Goal: Task Accomplishment & Management: Manage account settings

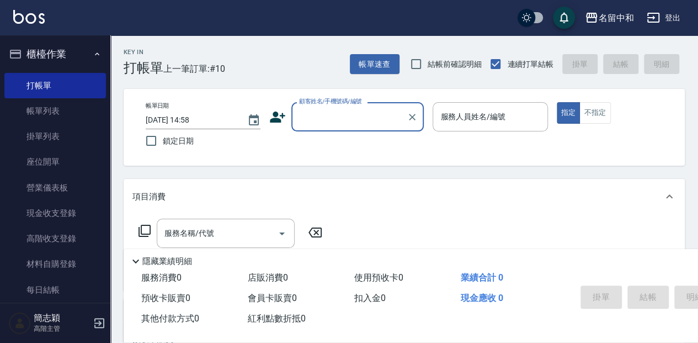
click at [313, 118] on input "顧客姓名/手機號碼/編號" at bounding box center [349, 116] width 106 height 19
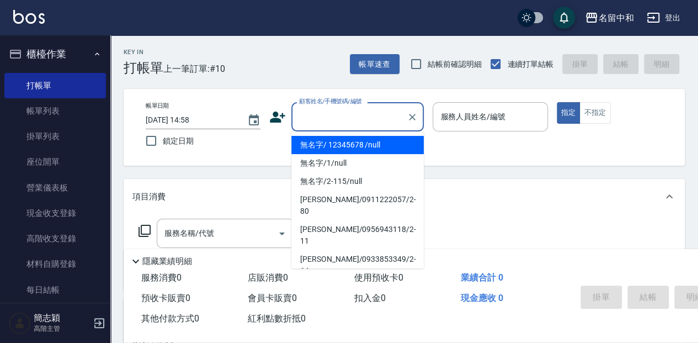
drag, startPoint x: 334, startPoint y: 140, endPoint x: 468, endPoint y: 116, distance: 136.8
click at [334, 140] on li "無名字/ 12345678 /null" at bounding box center [357, 145] width 132 height 18
type input "無名字/ 12345678 /null"
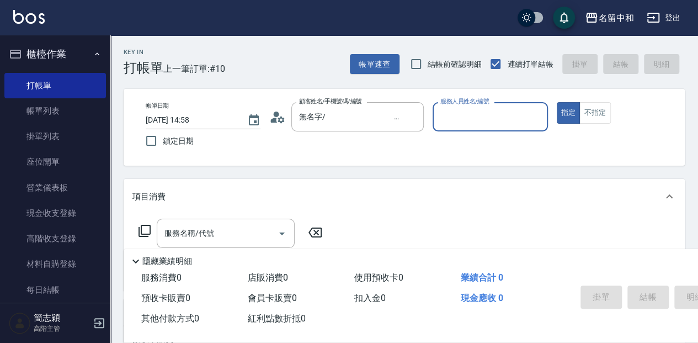
drag, startPoint x: 462, startPoint y: 118, endPoint x: 463, endPoint y: 131, distance: 13.3
click at [461, 118] on input "服務人員姓名/編號" at bounding box center [489, 116] width 105 height 19
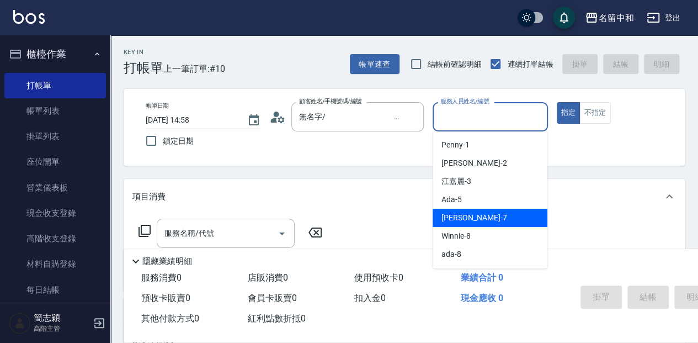
click at [468, 223] on span "Jessica -7" at bounding box center [473, 218] width 65 height 12
type input "Jessica-7"
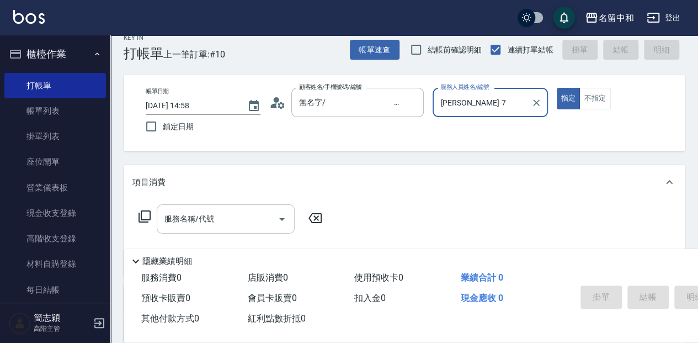
scroll to position [36, 0]
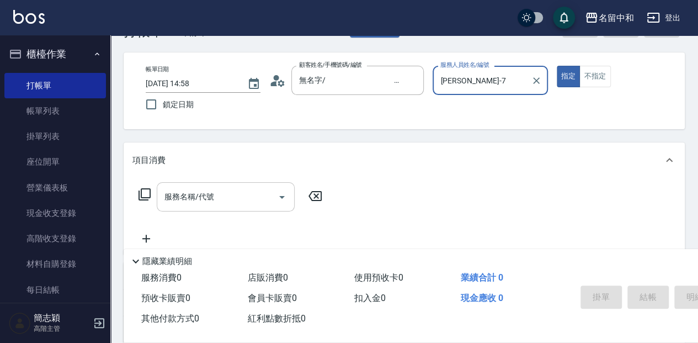
drag, startPoint x: 230, startPoint y: 204, endPoint x: 256, endPoint y: 205, distance: 26.5
click at [237, 204] on input "服務名稱/代號" at bounding box center [217, 196] width 111 height 19
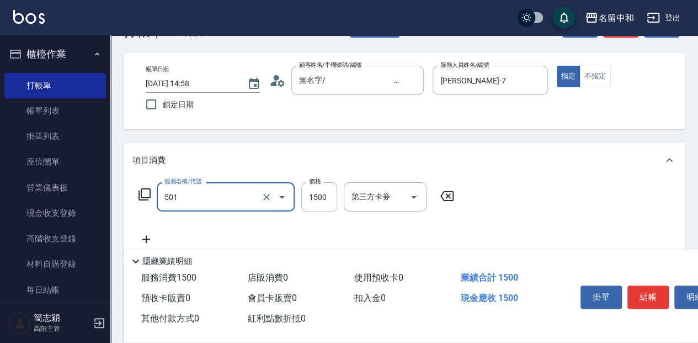
type input "染髮(1500](501)"
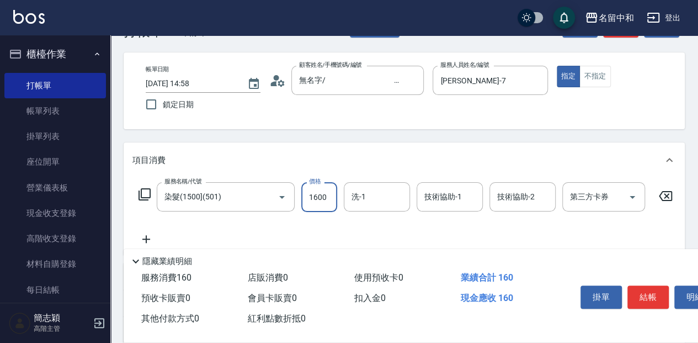
type input "1600"
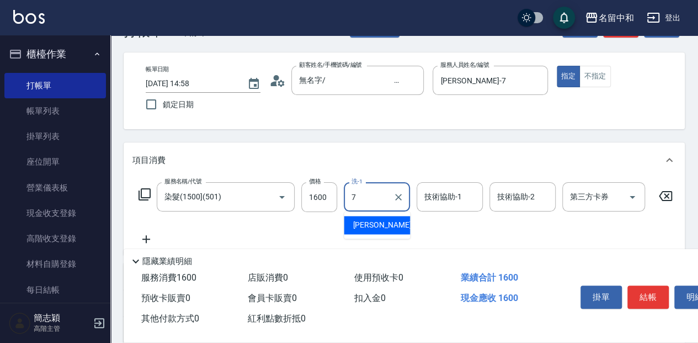
type input "Jessica-7"
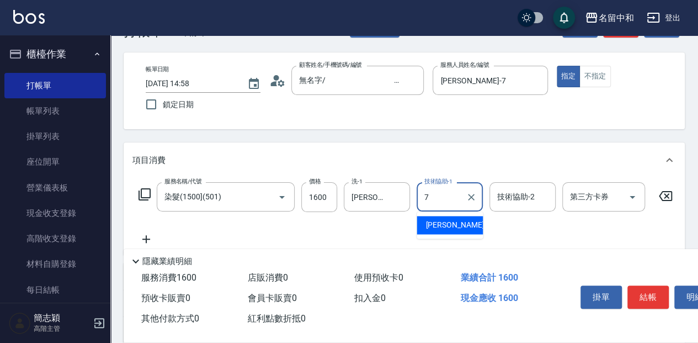
type input "Jessica-7"
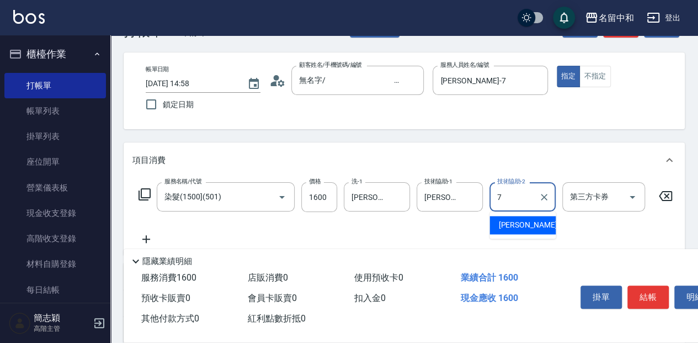
type input "Jessica-7"
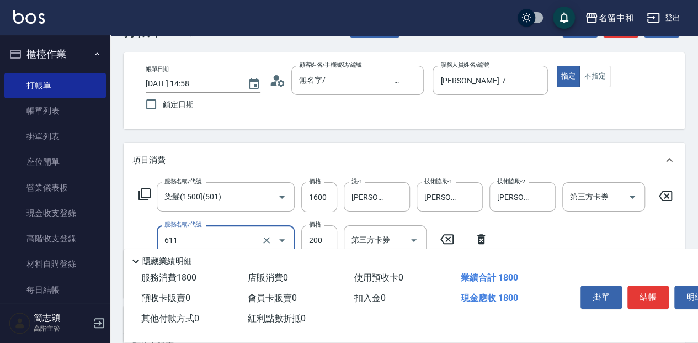
type input "染.頭皮隔離(611)"
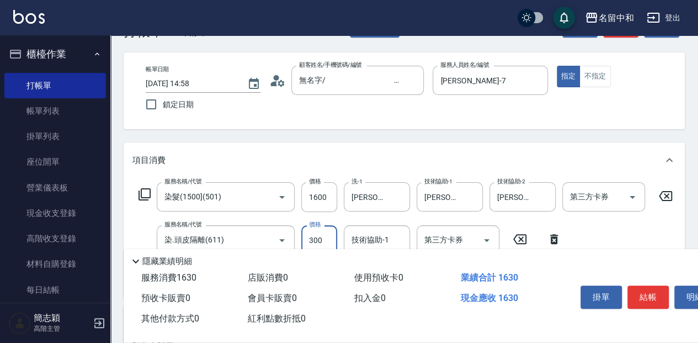
type input "300"
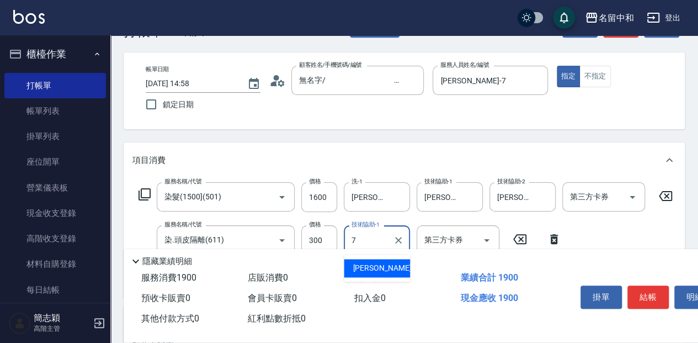
type input "Jessica-7"
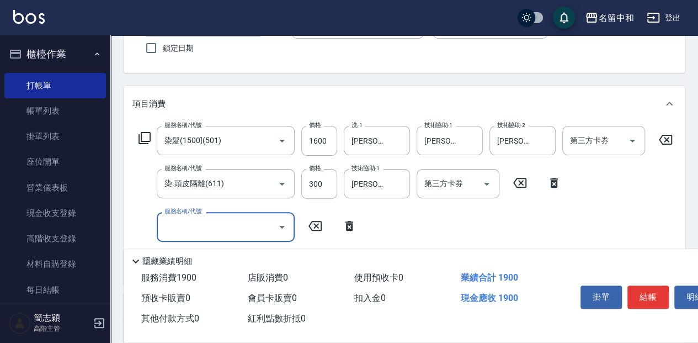
scroll to position [110, 0]
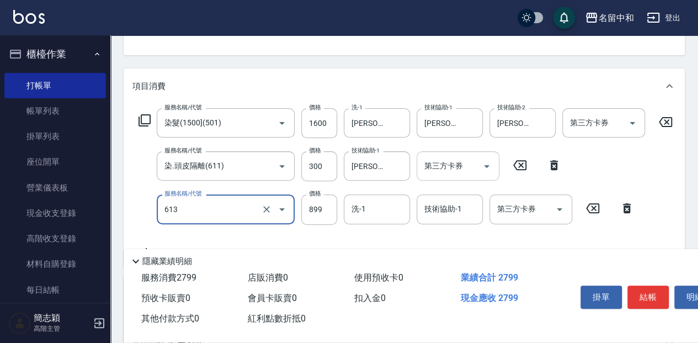
type input "5G護髮(613)"
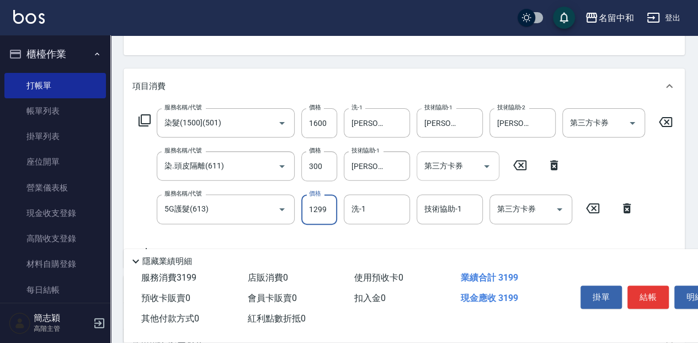
type input "1299"
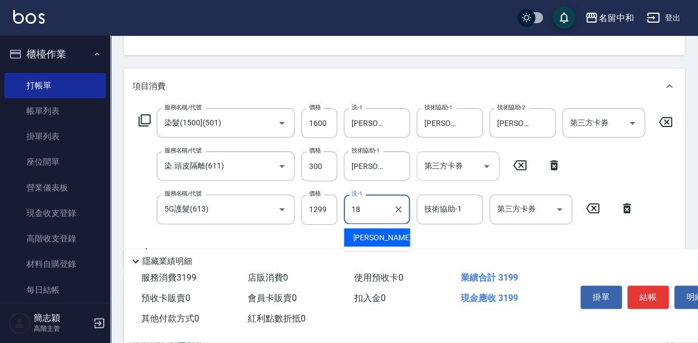
type input "沛岑-18"
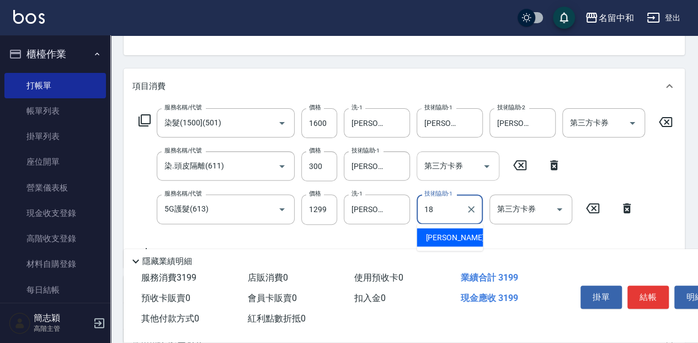
type input "沛岑-18"
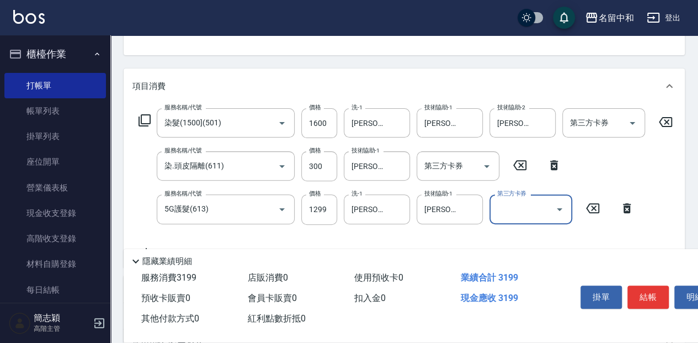
drag, startPoint x: 644, startPoint y: 300, endPoint x: 634, endPoint y: 293, distance: 12.2
click at [644, 300] on button "結帳" at bounding box center [647, 296] width 41 height 23
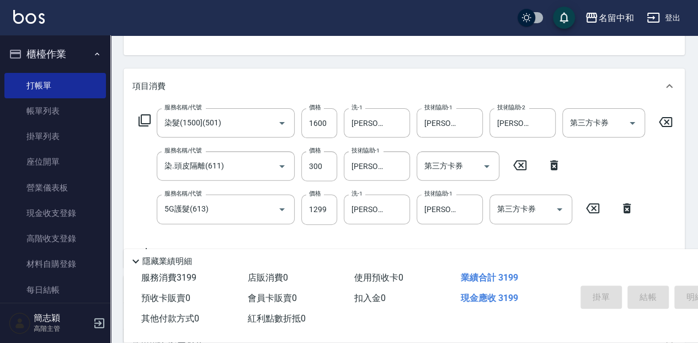
type input "2025/10/09 16:25"
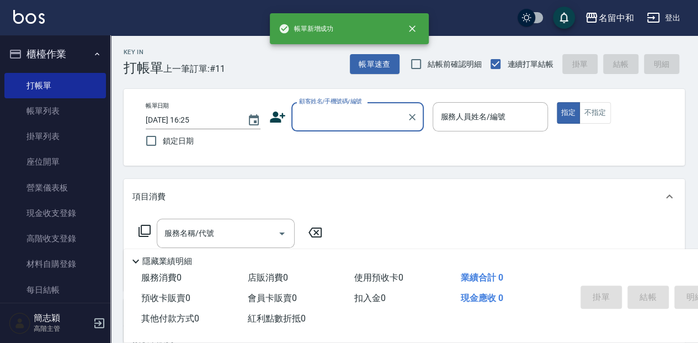
scroll to position [0, 0]
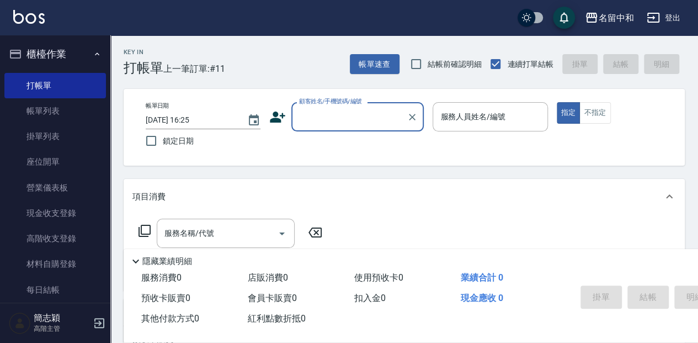
click at [319, 119] on input "顧客姓名/手機號碼/編號" at bounding box center [349, 116] width 106 height 19
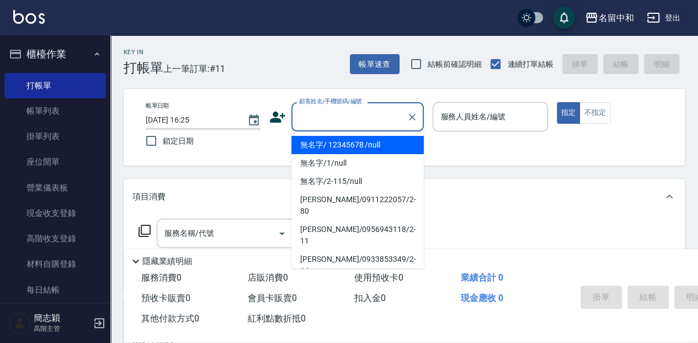
drag, startPoint x: 323, startPoint y: 142, endPoint x: 431, endPoint y: 128, distance: 109.6
click at [323, 142] on li "無名字/ 12345678 /null" at bounding box center [357, 145] width 132 height 18
type input "無名字/ 12345678 /null"
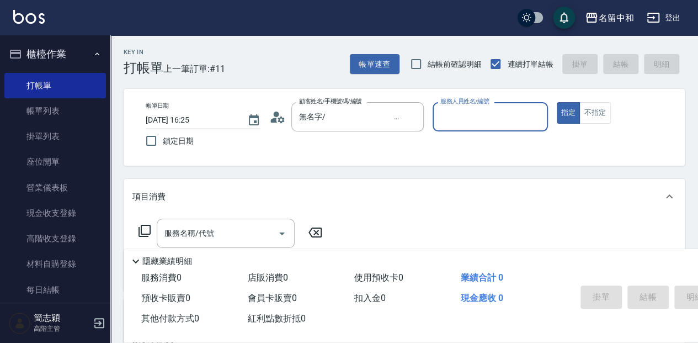
click at [466, 120] on input "服務人員姓名/編號" at bounding box center [489, 116] width 105 height 19
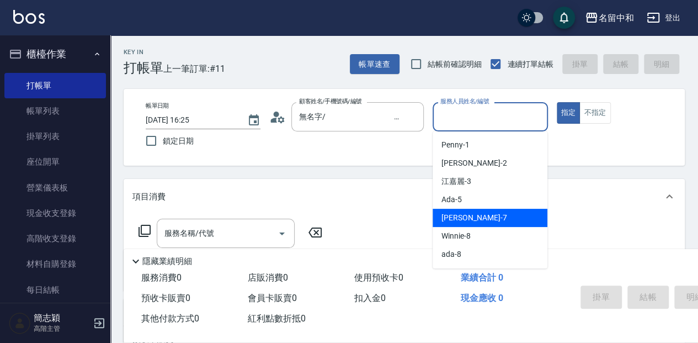
click at [473, 211] on div "Jessica -7" at bounding box center [490, 218] width 115 height 18
type input "Jessica-7"
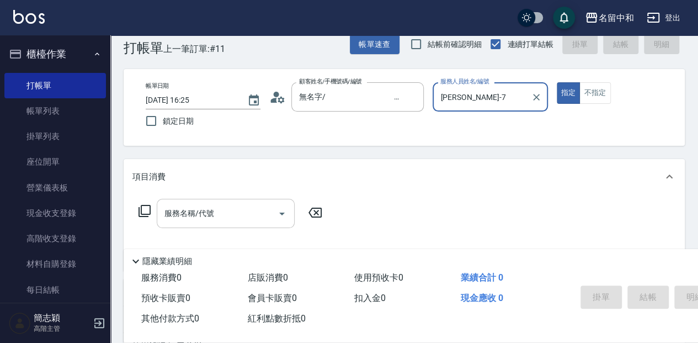
scroll to position [36, 0]
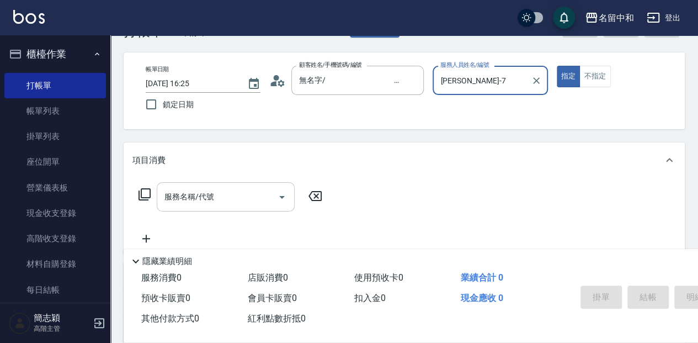
click at [202, 204] on input "服務名稱/代號" at bounding box center [217, 196] width 111 height 19
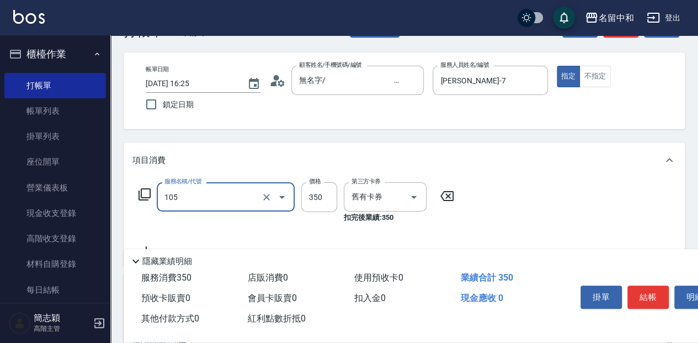
type input "新草本單次(105)"
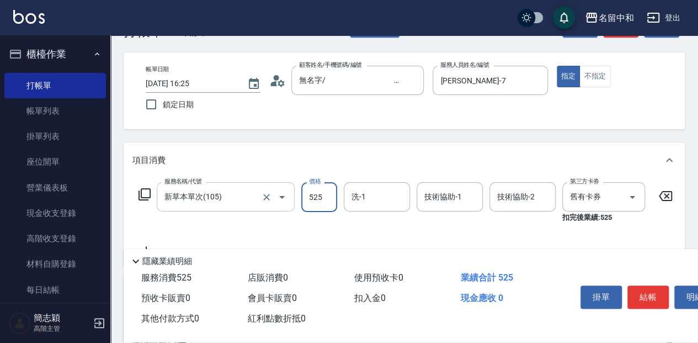
type input "525"
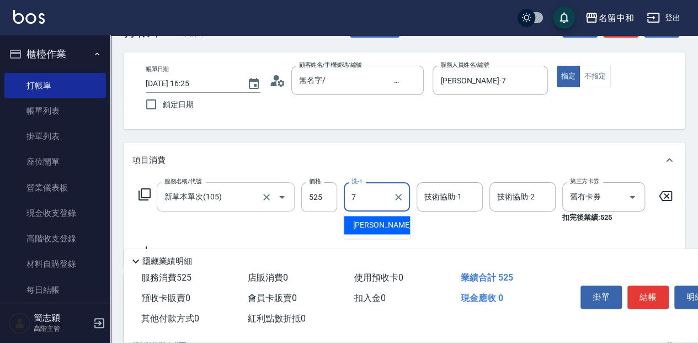
type input "Jessica-7"
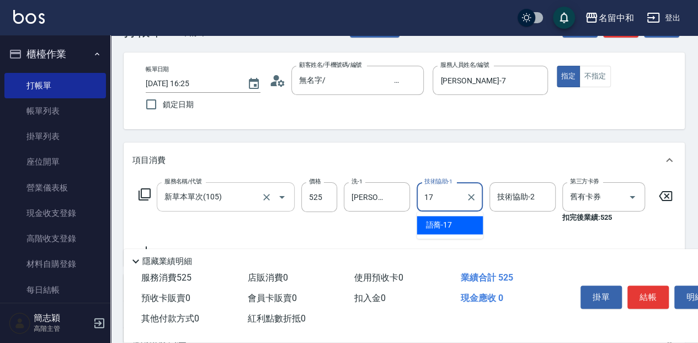
type input "語蕎-17"
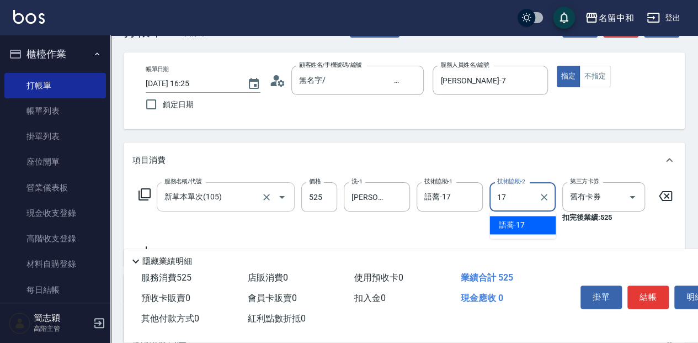
type input "語蕎-17"
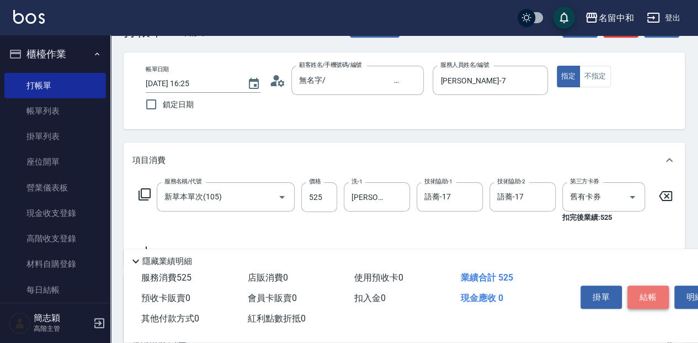
click at [639, 287] on button "結帳" at bounding box center [647, 296] width 41 height 23
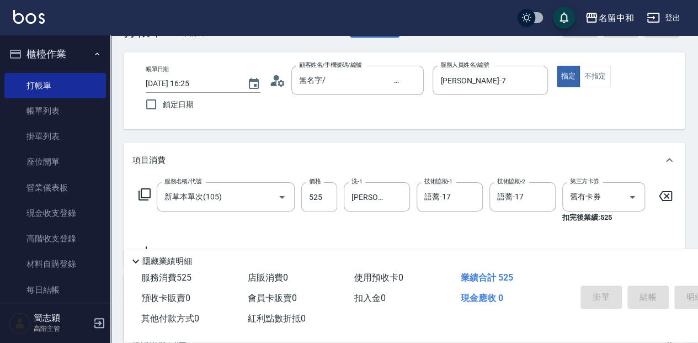
type input "2025/10/09 16:26"
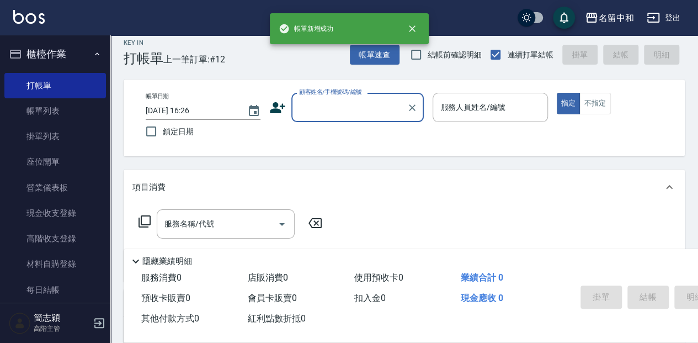
scroll to position [0, 0]
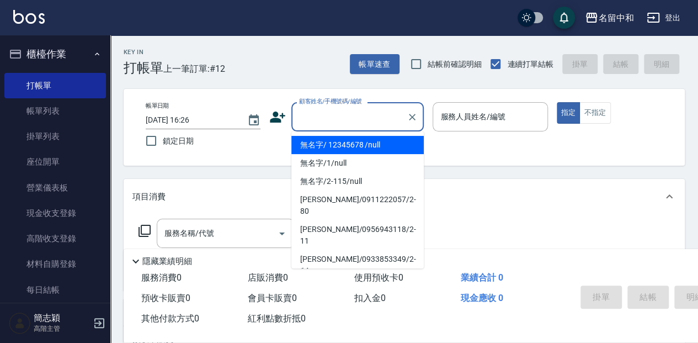
click at [334, 120] on input "顧客姓名/手機號碼/編號" at bounding box center [349, 116] width 106 height 19
drag, startPoint x: 334, startPoint y: 150, endPoint x: 428, endPoint y: 134, distance: 95.2
click at [334, 150] on li "無名字/ 12345678 /null" at bounding box center [357, 145] width 132 height 18
type input "無名字/ 12345678 /null"
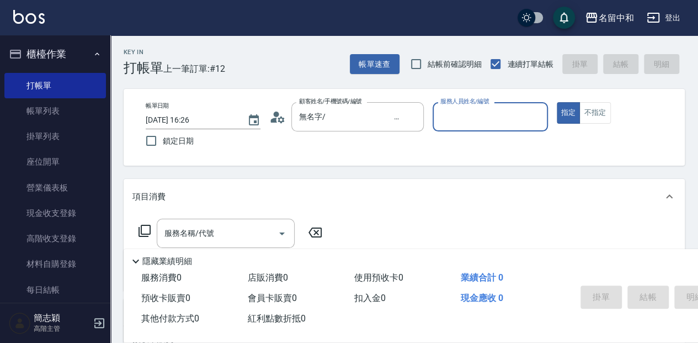
click at [444, 129] on div "服務人員姓名/編號" at bounding box center [490, 116] width 115 height 29
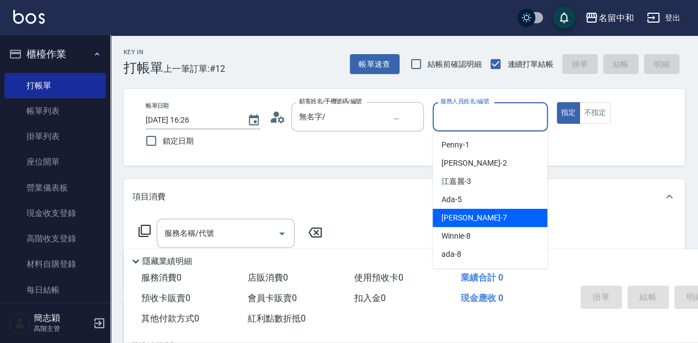
click at [479, 215] on div "Jessica -7" at bounding box center [490, 218] width 115 height 18
type input "Jessica-7"
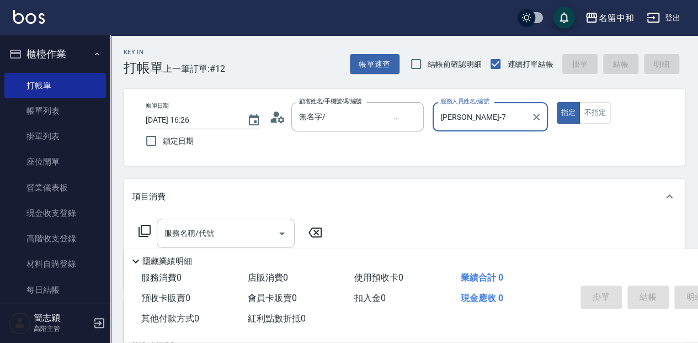
click at [202, 232] on div "服務名稱/代號 服務名稱/代號" at bounding box center [226, 232] width 138 height 29
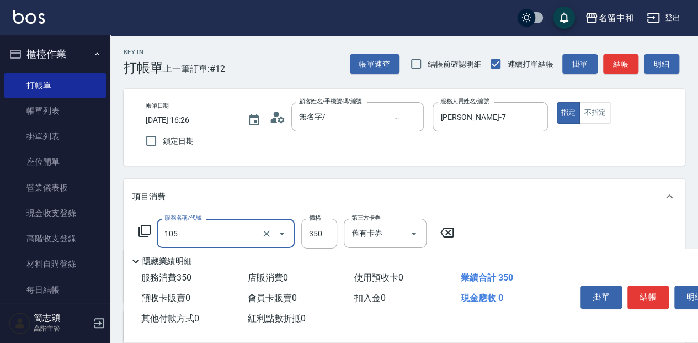
type input "新草本單次(105)"
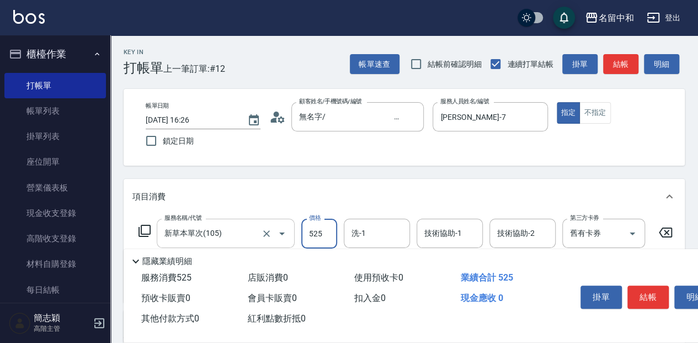
type input "525"
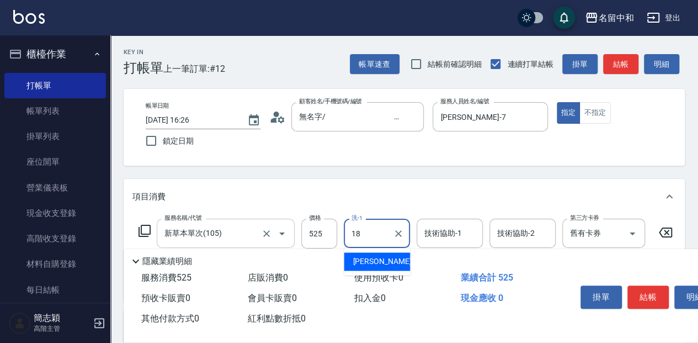
type input "沛岑-18"
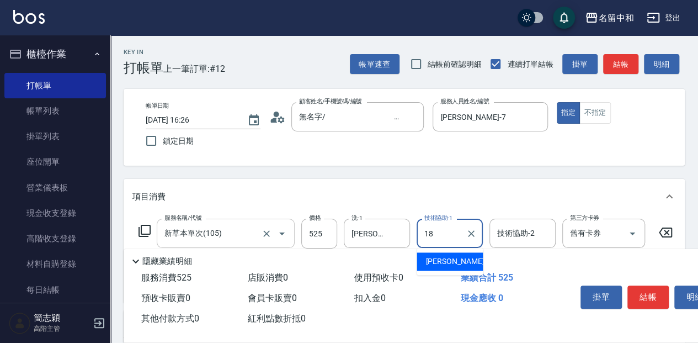
type input "沛岑-18"
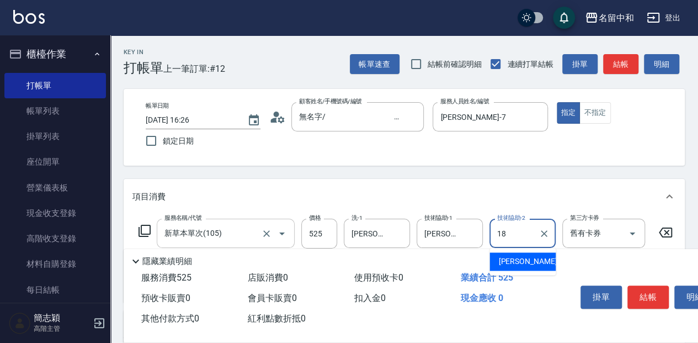
type input "沛岑-18"
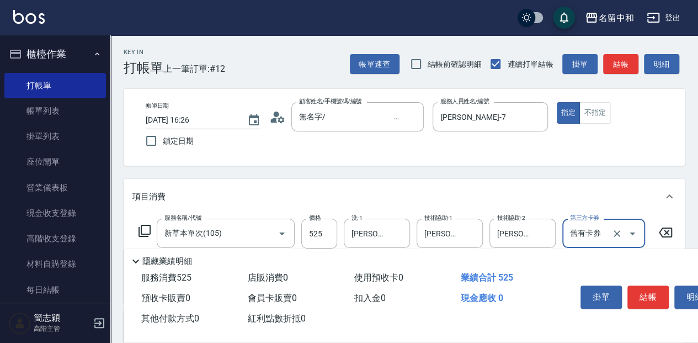
drag, startPoint x: 642, startPoint y: 295, endPoint x: 636, endPoint y: 295, distance: 6.1
click at [643, 296] on button "結帳" at bounding box center [647, 296] width 41 height 23
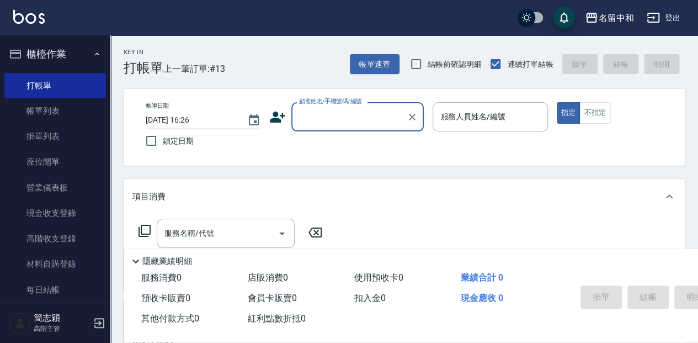
click at [321, 115] on input "顧客姓名/手機號碼/編號" at bounding box center [349, 116] width 106 height 19
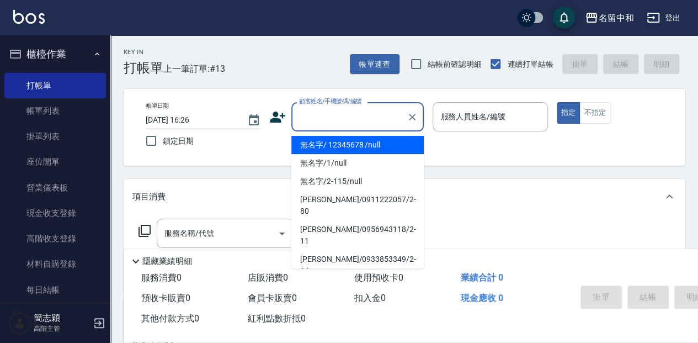
drag, startPoint x: 320, startPoint y: 142, endPoint x: 516, endPoint y: 134, distance: 196.6
click at [321, 142] on li "無名字/ 12345678 /null" at bounding box center [357, 145] width 132 height 18
type input "無名字/ 12345678 /null"
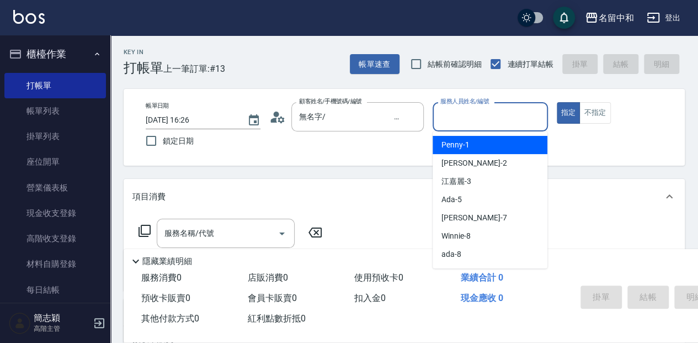
drag, startPoint x: 484, startPoint y: 118, endPoint x: 502, endPoint y: 159, distance: 44.5
click at [484, 118] on input "服務人員姓名/編號" at bounding box center [489, 116] width 105 height 19
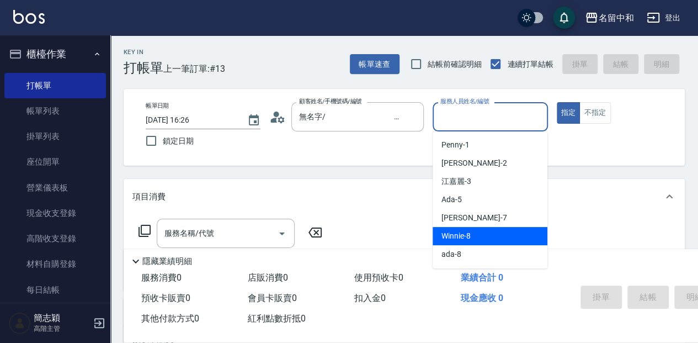
scroll to position [36, 0]
click at [487, 238] on div "Anna -9" at bounding box center [490, 236] width 115 height 18
type input "Anna-9"
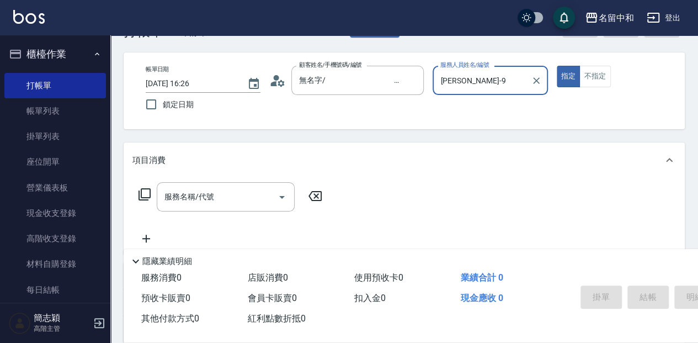
drag, startPoint x: 212, startPoint y: 196, endPoint x: 379, endPoint y: 213, distance: 167.5
click at [212, 195] on input "服務名稱/代號" at bounding box center [217, 196] width 111 height 19
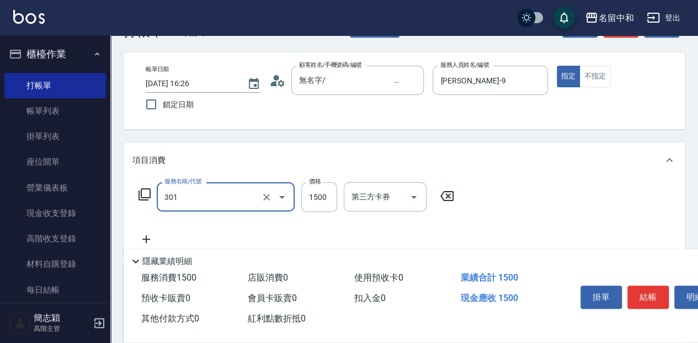
type input "燙髮(1500](301)"
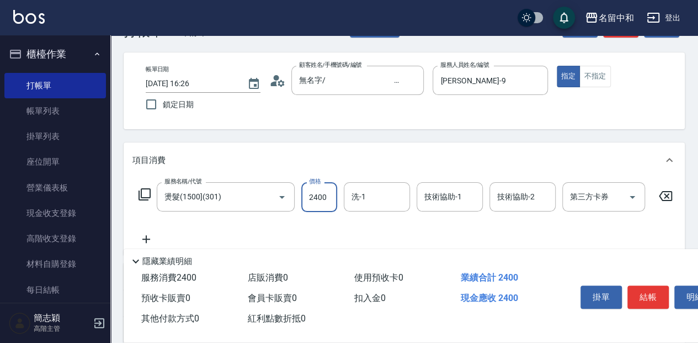
type input "2400"
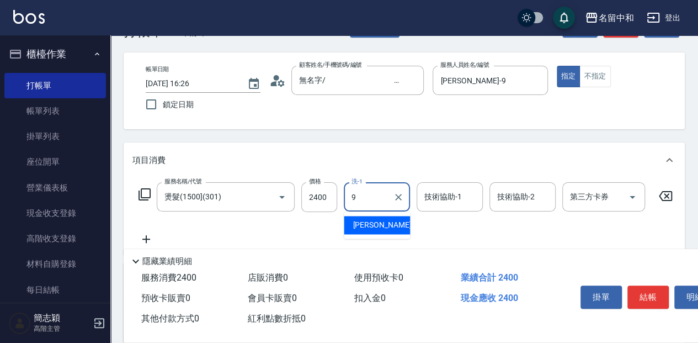
type input "Anna-9"
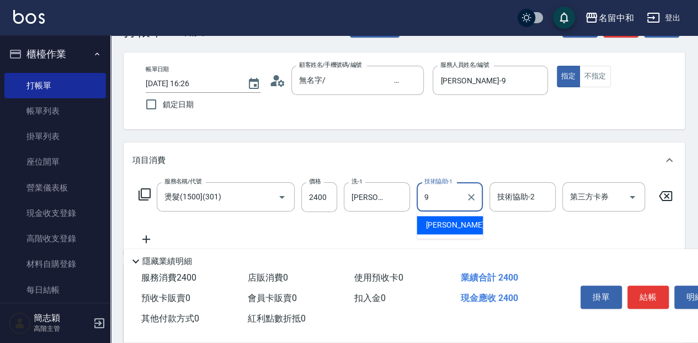
type input "Anna-9"
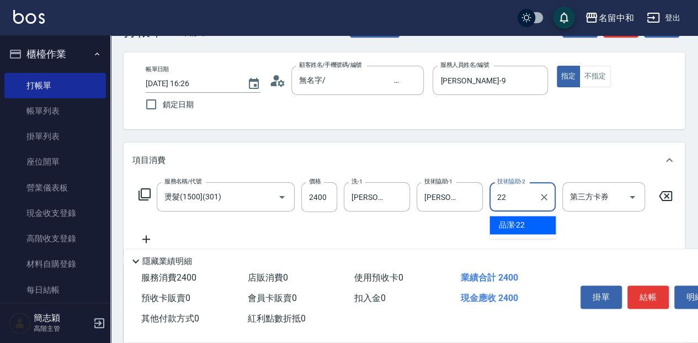
type input "品潔-22"
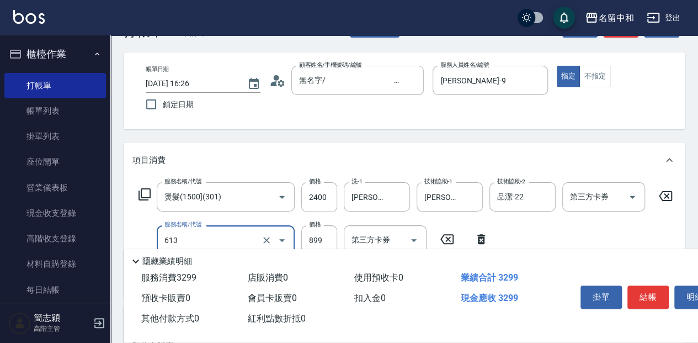
type input "5G護髮(613)"
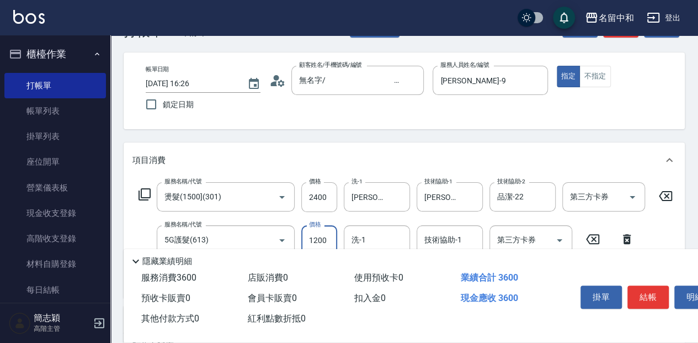
type input "1200"
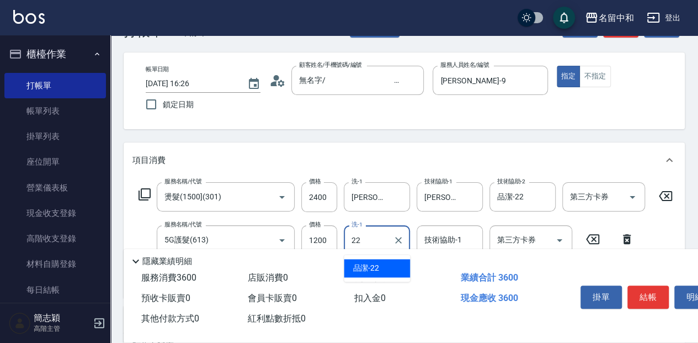
type input "品潔-22"
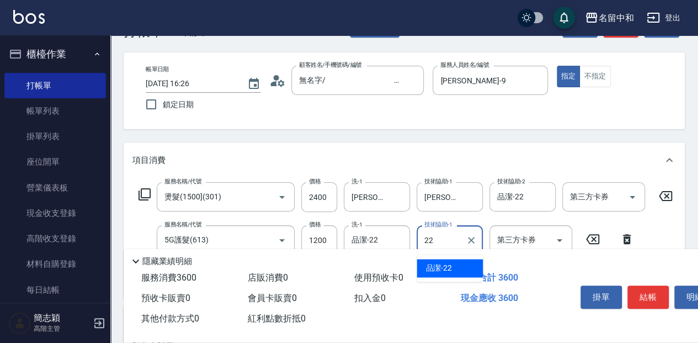
type input "品潔-22"
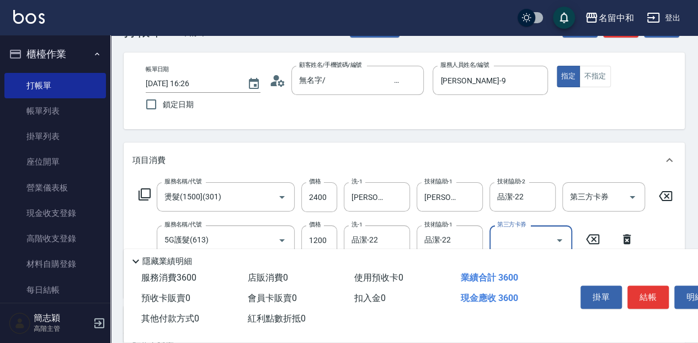
drag, startPoint x: 655, startPoint y: 292, endPoint x: 631, endPoint y: 293, distance: 24.9
click at [655, 292] on button "結帳" at bounding box center [647, 296] width 41 height 23
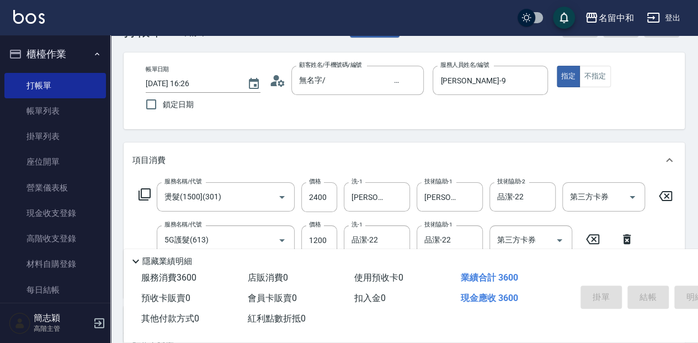
type input "2025/10/09 16:27"
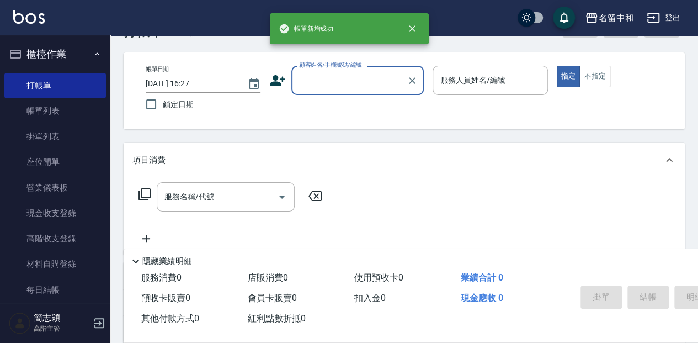
scroll to position [0, 0]
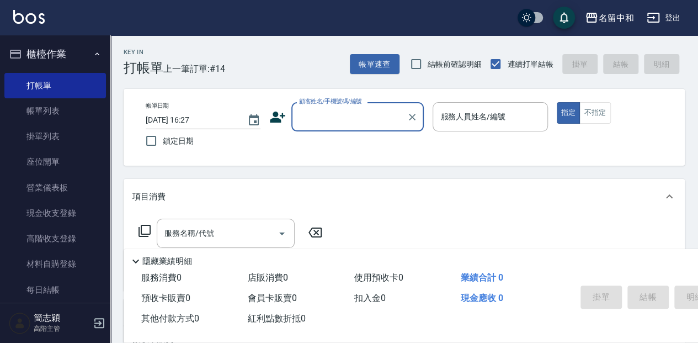
drag, startPoint x: 329, startPoint y: 122, endPoint x: 328, endPoint y: 129, distance: 6.8
click at [329, 122] on input "顧客姓名/手機號碼/編號" at bounding box center [349, 116] width 106 height 19
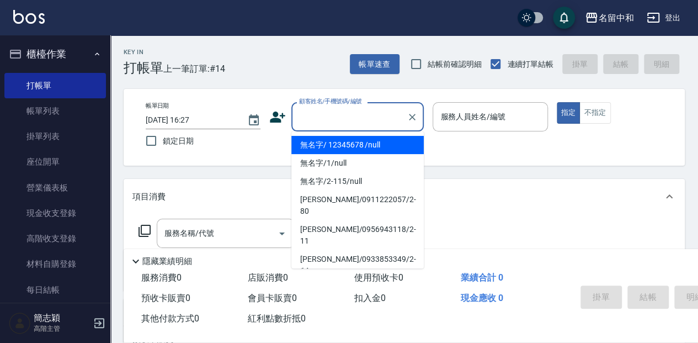
click at [333, 147] on li "無名字/ 12345678 /null" at bounding box center [357, 145] width 132 height 18
type input "無名字/ 12345678 /null"
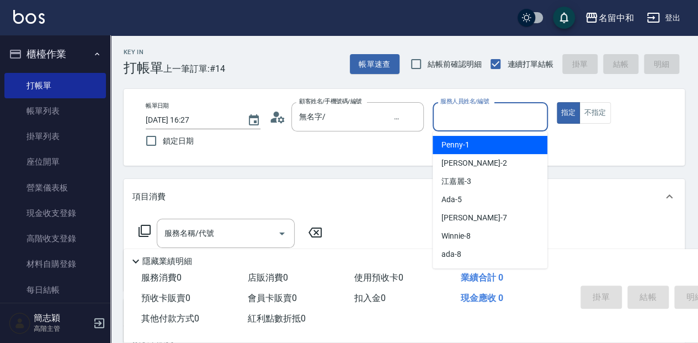
drag, startPoint x: 473, startPoint y: 120, endPoint x: 490, endPoint y: 140, distance: 25.9
click at [474, 120] on input "服務人員姓名/編號" at bounding box center [489, 116] width 105 height 19
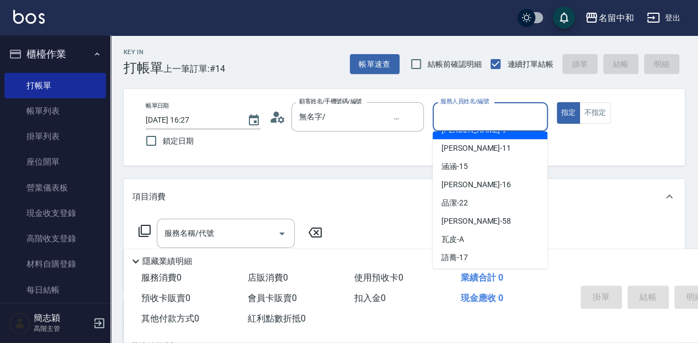
scroll to position [147, 0]
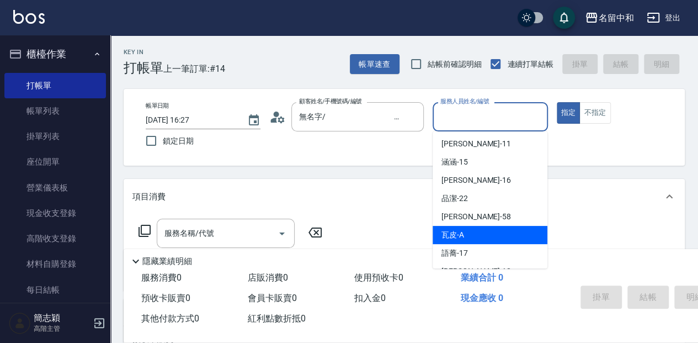
click at [483, 241] on div "瓦皮 -A" at bounding box center [490, 235] width 115 height 18
type input "瓦皮-A"
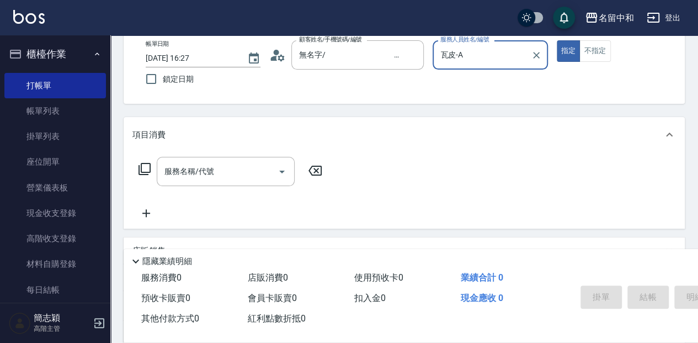
scroll to position [73, 0]
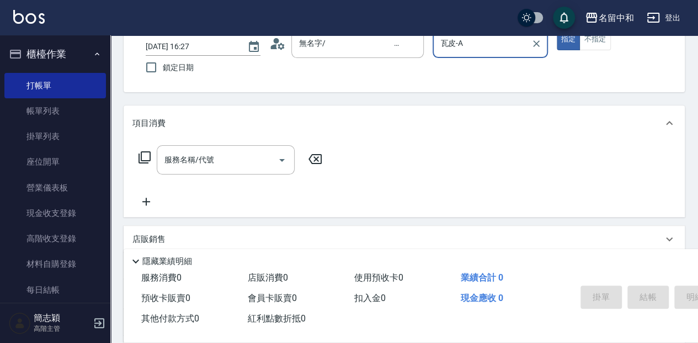
click at [261, 183] on body "名留中和 登出 櫃檯作業 打帳單 帳單列表 掛單列表 座位開單 營業儀表板 現金收支登錄 高階收支登錄 材料自購登錄 每日結帳 排班表 現場電腦打卡 掃碼打卡…" at bounding box center [349, 197] width 698 height 540
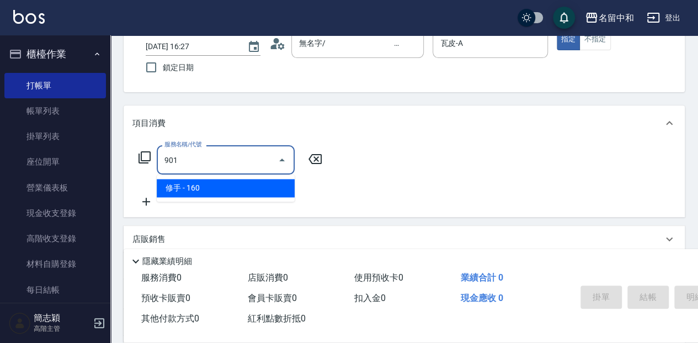
type input "修手(901)"
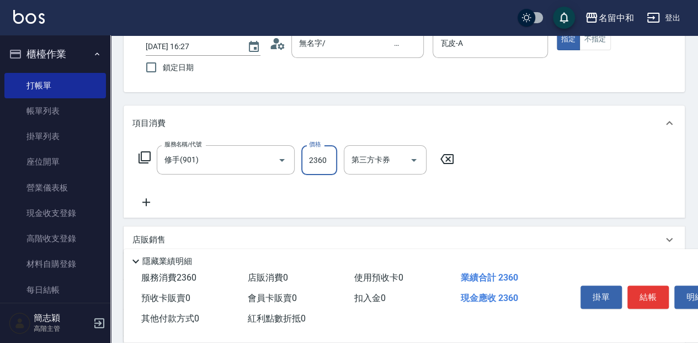
type input "2360"
click at [650, 285] on button "結帳" at bounding box center [647, 296] width 41 height 23
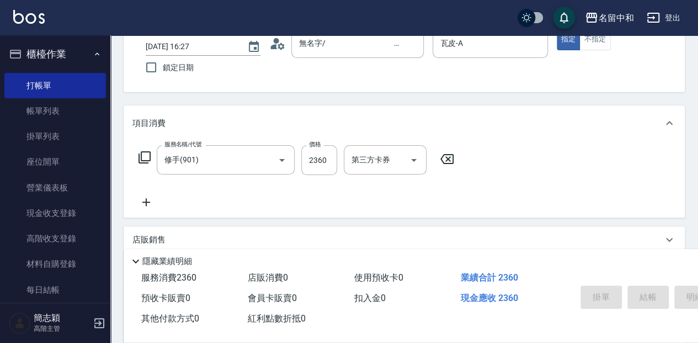
type input "2025/10/09 16:35"
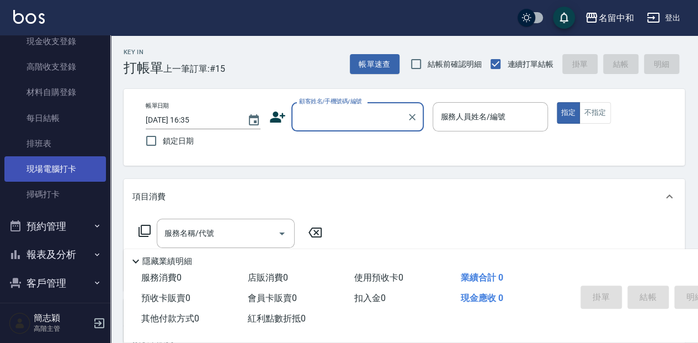
scroll to position [184, 0]
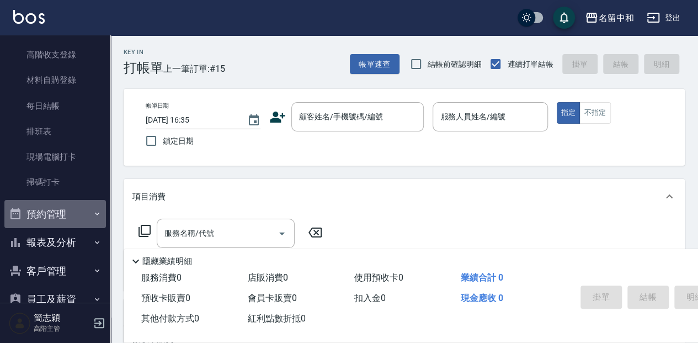
click at [71, 225] on button "預約管理" at bounding box center [55, 214] width 102 height 29
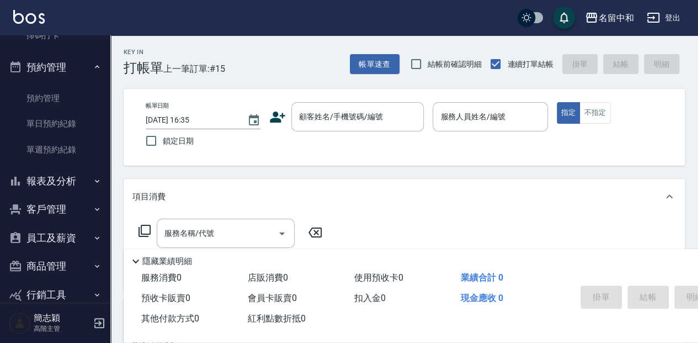
scroll to position [331, 0]
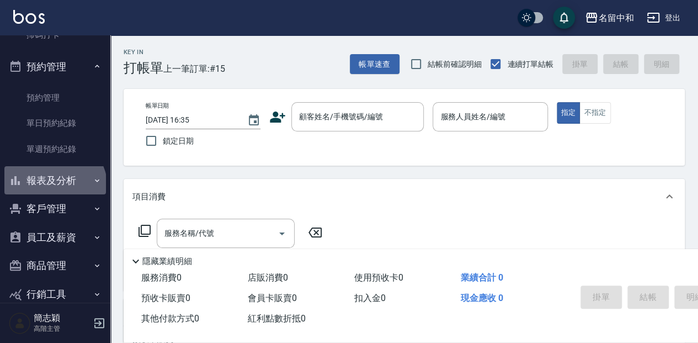
click at [54, 188] on button "報表及分析" at bounding box center [55, 180] width 102 height 29
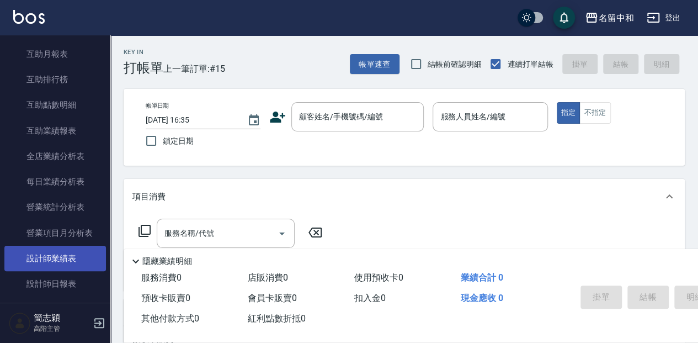
scroll to position [662, 0]
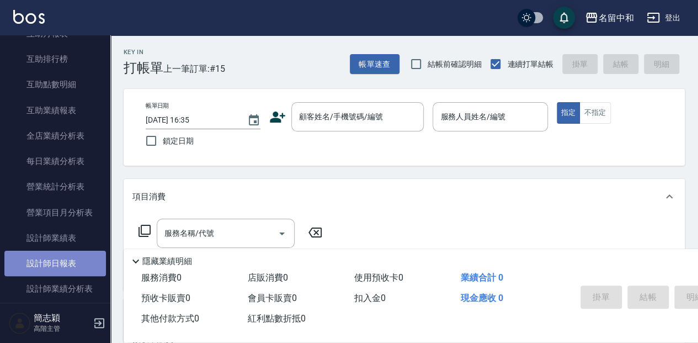
click at [58, 260] on link "設計師日報表" at bounding box center [55, 262] width 102 height 25
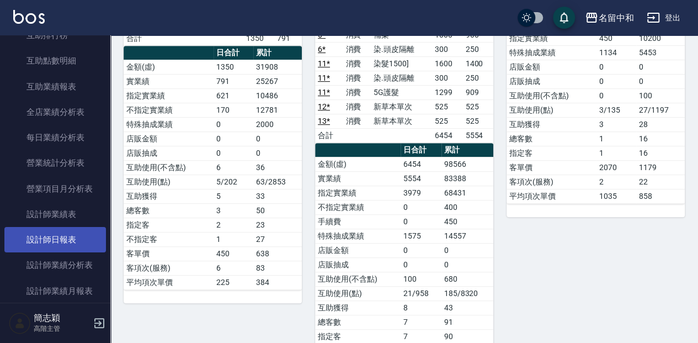
scroll to position [735, 0]
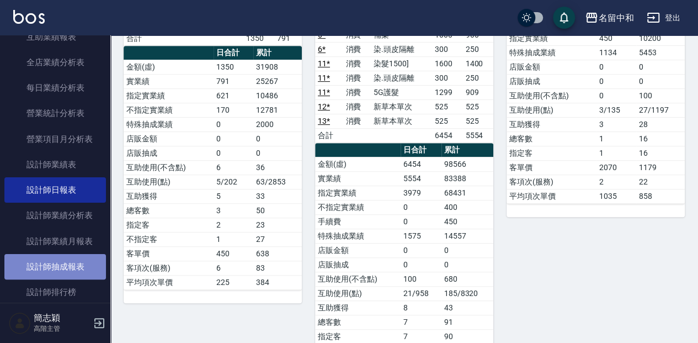
click at [74, 261] on link "設計師抽成報表" at bounding box center [55, 266] width 102 height 25
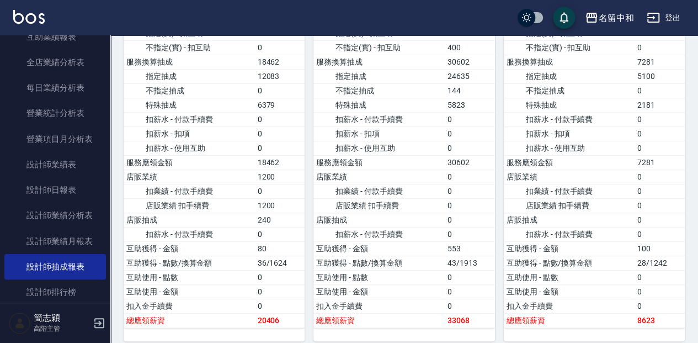
scroll to position [257, 0]
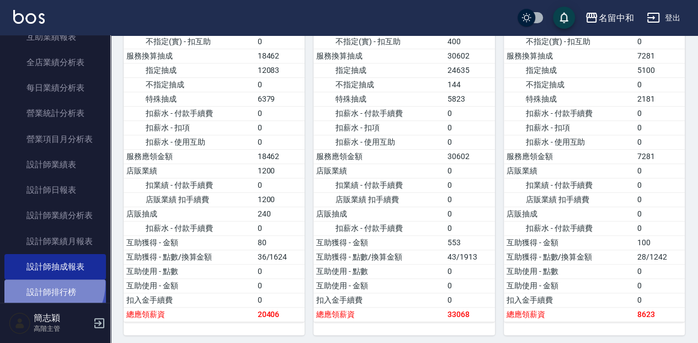
drag, startPoint x: 48, startPoint y: 284, endPoint x: 99, endPoint y: 279, distance: 51.5
click at [49, 284] on link "設計師排行榜" at bounding box center [55, 291] width 102 height 25
click at [50, 282] on link "設計師排行榜" at bounding box center [55, 291] width 102 height 25
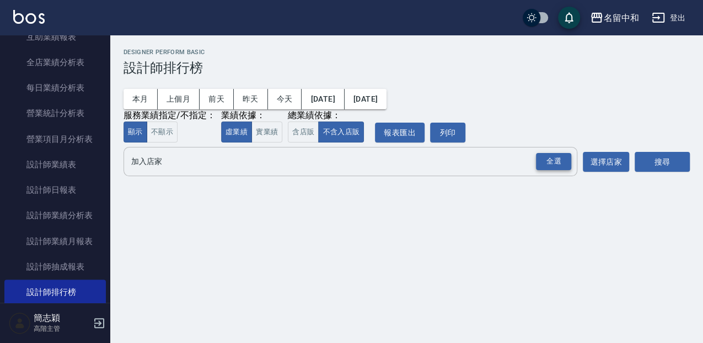
click at [542, 157] on div "全選" at bounding box center [553, 161] width 35 height 17
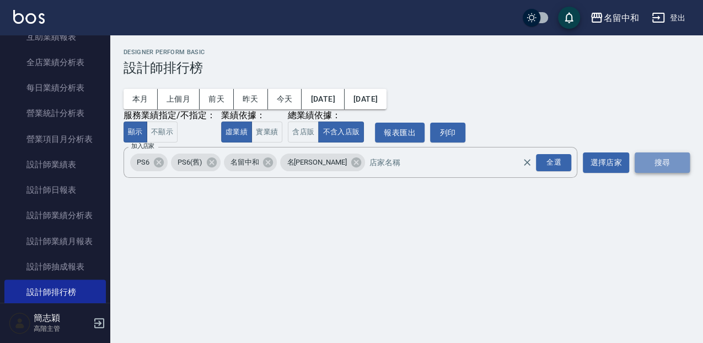
click at [652, 163] on button "搜尋" at bounding box center [662, 162] width 55 height 20
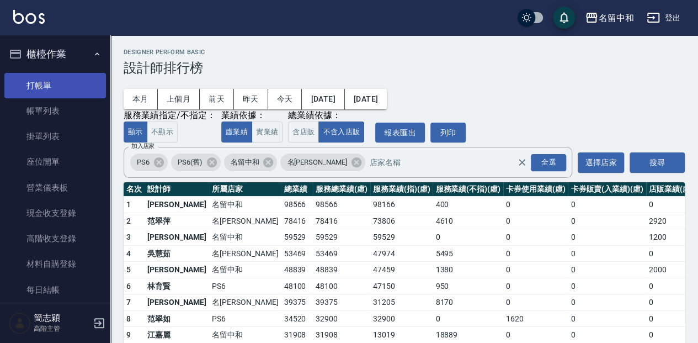
click at [58, 83] on link "打帳單" at bounding box center [55, 85] width 102 height 25
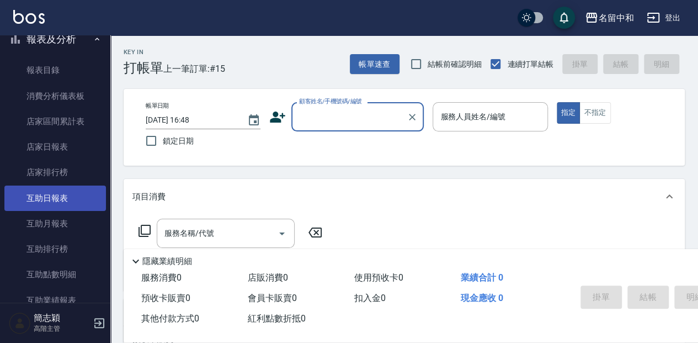
scroll to position [478, 0]
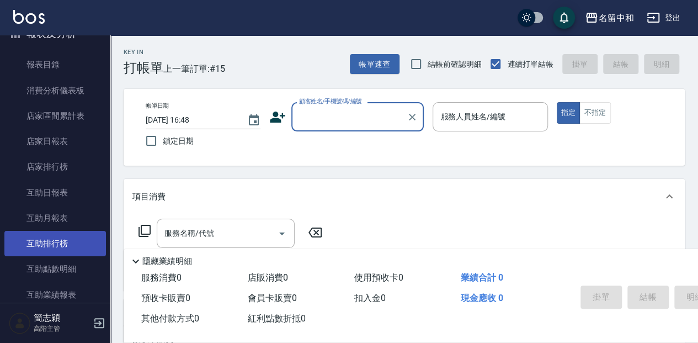
click at [79, 245] on link "互助排行榜" at bounding box center [55, 243] width 102 height 25
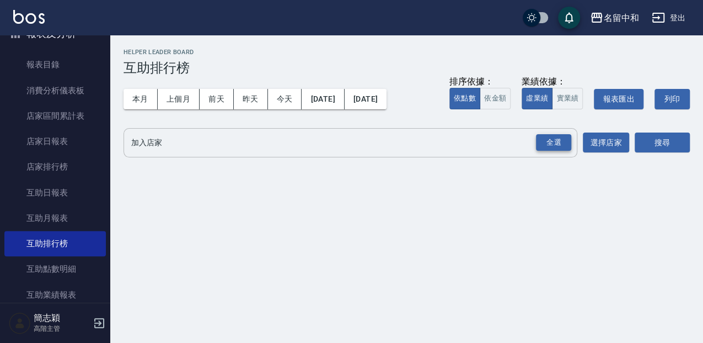
click at [552, 140] on div "全選" at bounding box center [553, 142] width 35 height 17
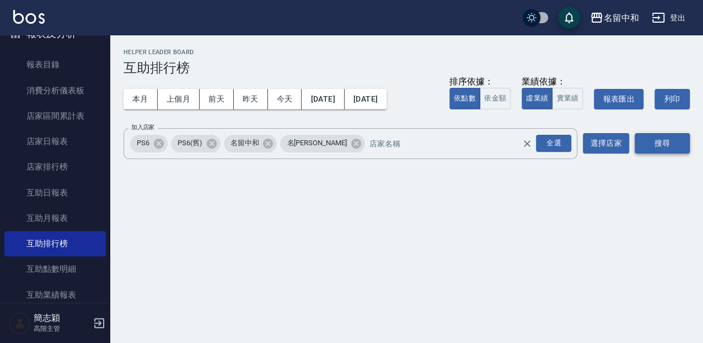
click at [651, 143] on button "搜尋" at bounding box center [662, 143] width 55 height 20
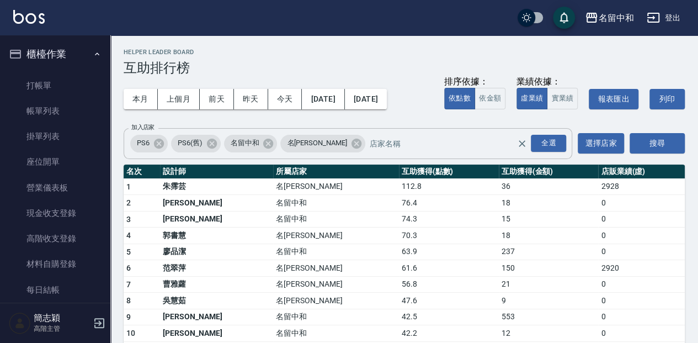
drag, startPoint x: 169, startPoint y: 99, endPoint x: 198, endPoint y: 132, distance: 43.8
click at [169, 99] on button "上個月" at bounding box center [179, 99] width 42 height 20
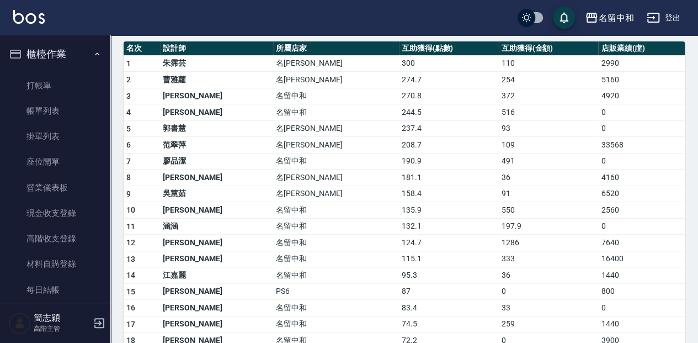
scroll to position [110, 0]
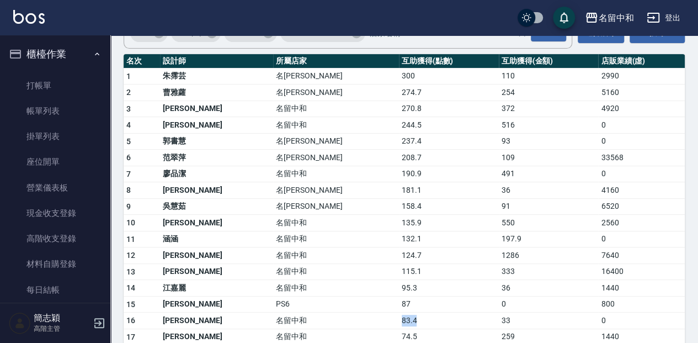
drag, startPoint x: 337, startPoint y: 317, endPoint x: 311, endPoint y: 319, distance: 26.0
click at [311, 319] on tr "16 徐語蕎 名留中和 83.4 33 0" at bounding box center [404, 320] width 561 height 17
drag, startPoint x: 345, startPoint y: 108, endPoint x: 299, endPoint y: 102, distance: 46.7
click at [299, 102] on tr "3 紀沛岑 名留中和 270.8 372 4920" at bounding box center [404, 108] width 561 height 17
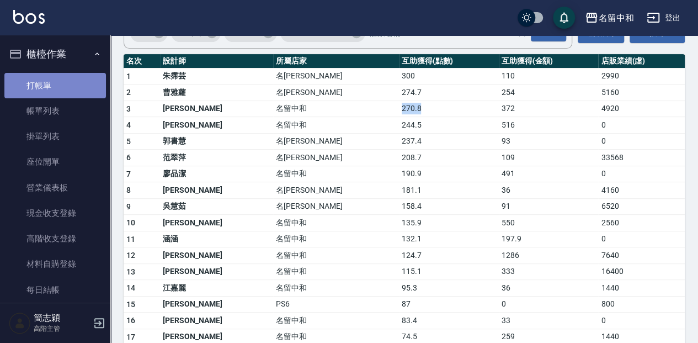
click at [81, 88] on link "打帳單" at bounding box center [55, 85] width 102 height 25
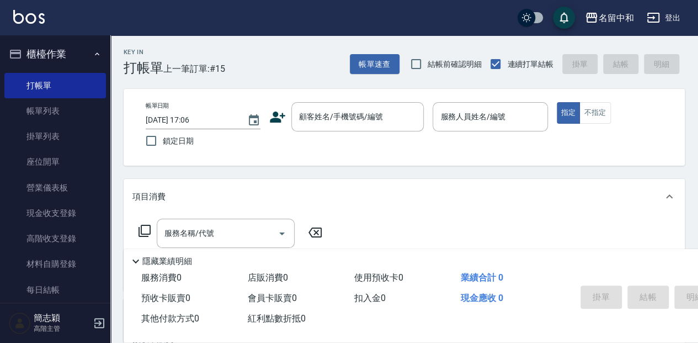
click at [205, 53] on div "Key In 打帳單 上一筆訂單:#15" at bounding box center [167, 55] width 114 height 40
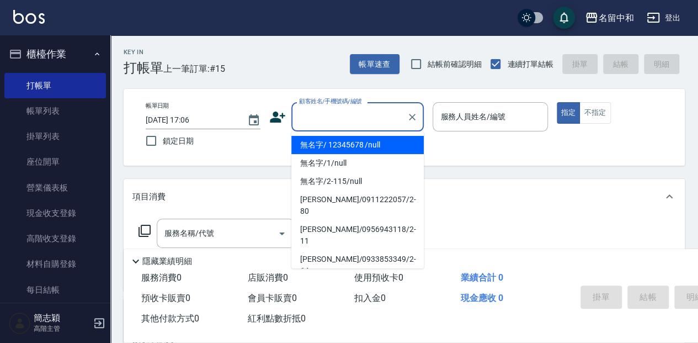
click at [311, 116] on input "顧客姓名/手機號碼/編號" at bounding box center [349, 116] width 106 height 19
click at [318, 141] on li "無名字/ 12345678 /null" at bounding box center [357, 145] width 132 height 18
type input "無名字/ 12345678 /null"
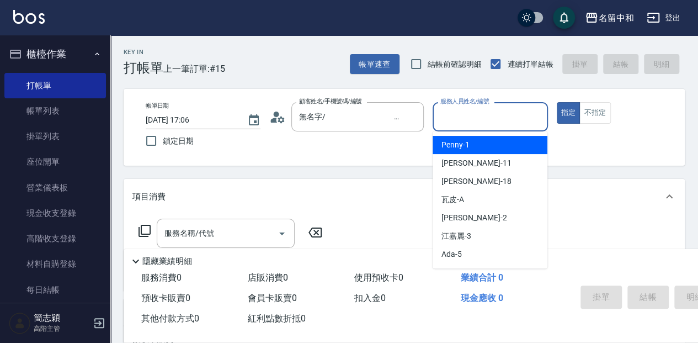
click at [458, 114] on input "服務人員姓名/編號" at bounding box center [489, 116] width 105 height 19
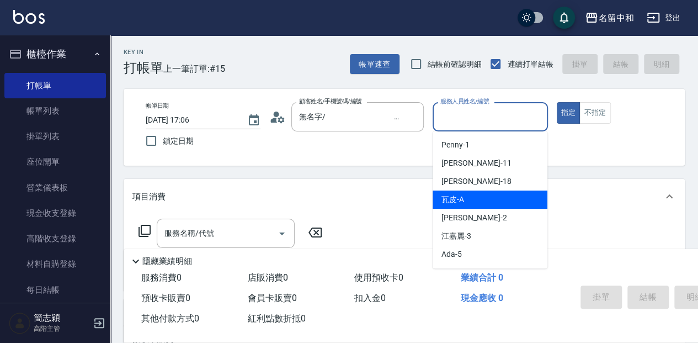
click at [489, 201] on div "瓦皮 -A" at bounding box center [490, 199] width 115 height 18
type input "瓦皮-A"
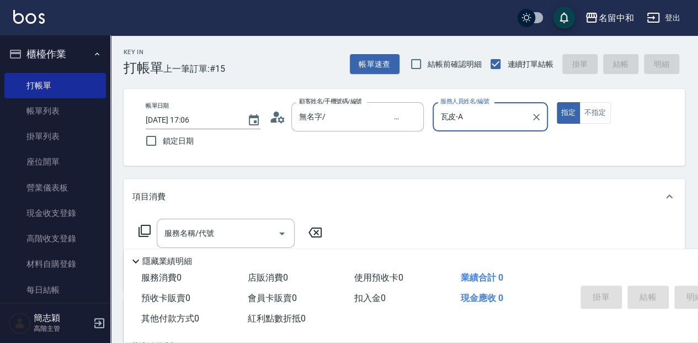
click at [154, 261] on p "隱藏業績明細" at bounding box center [167, 261] width 50 height 12
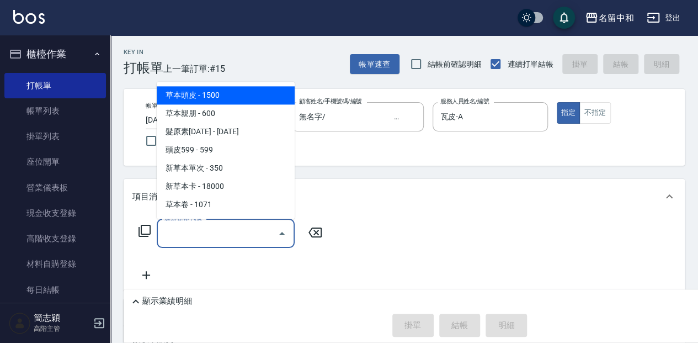
click at [194, 235] on input "服務名稱/代號" at bounding box center [217, 232] width 111 height 19
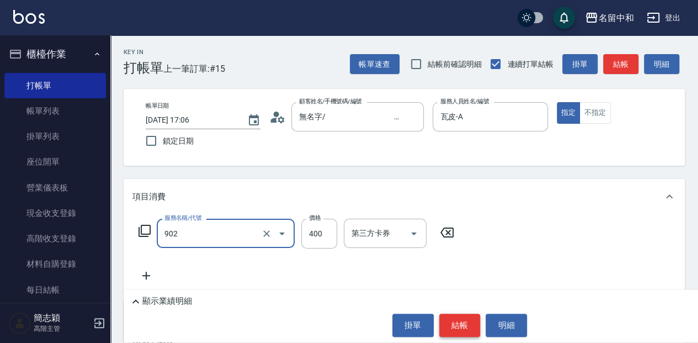
type input "修腳(902)"
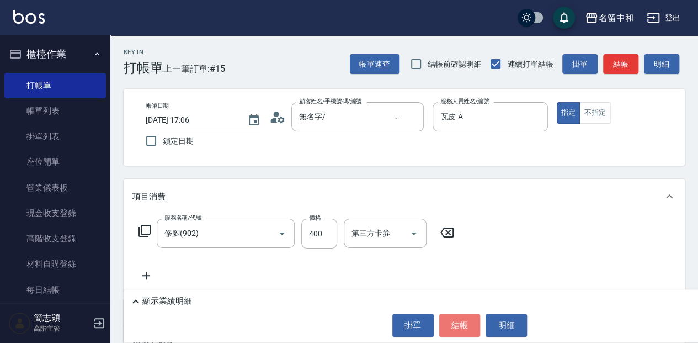
click at [462, 332] on button "結帳" at bounding box center [459, 324] width 41 height 23
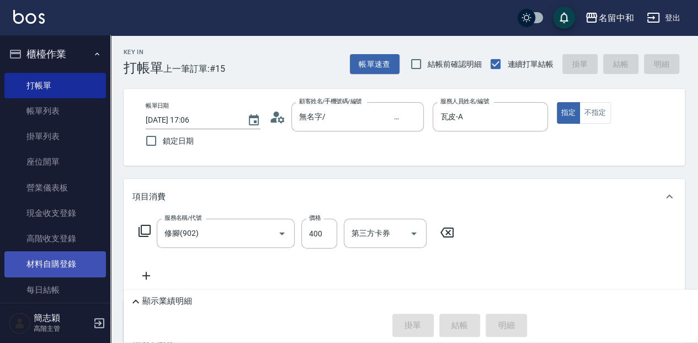
type input "2025/10/09 18:31"
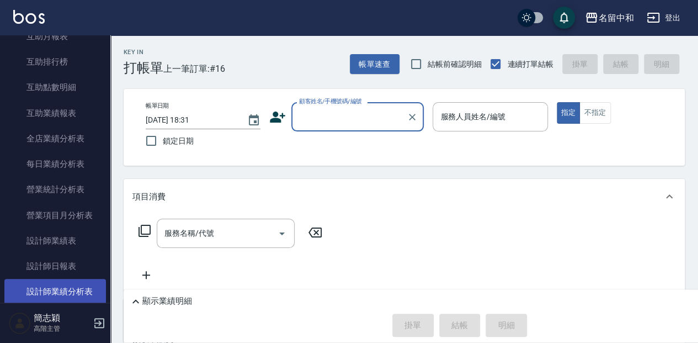
scroll to position [698, 0]
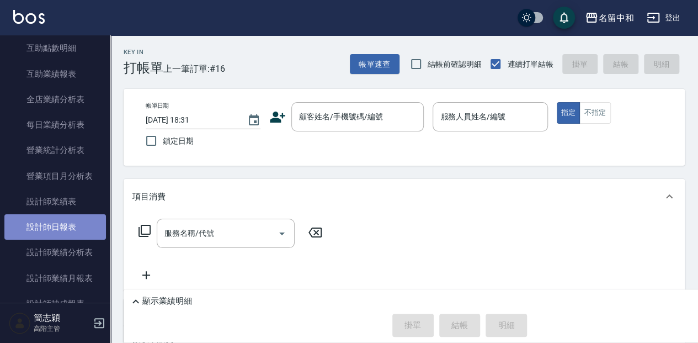
click at [79, 230] on link "設計師日報表" at bounding box center [55, 226] width 102 height 25
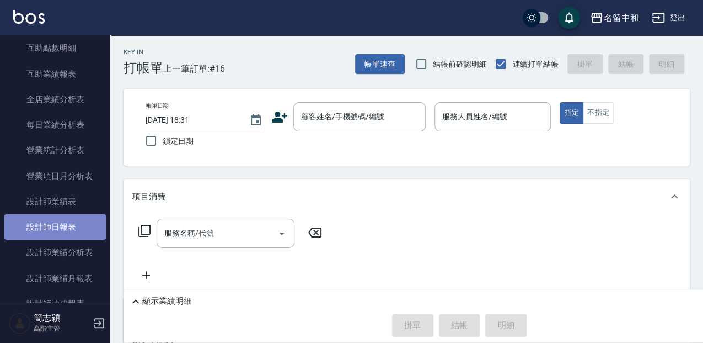
click at [79, 230] on link "設計師日報表" at bounding box center [55, 226] width 102 height 25
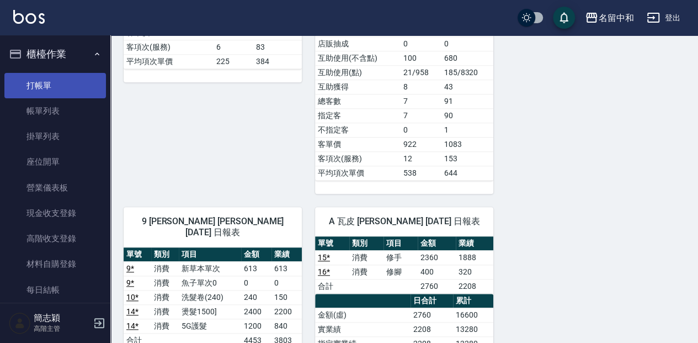
click at [68, 78] on link "打帳單" at bounding box center [55, 85] width 102 height 25
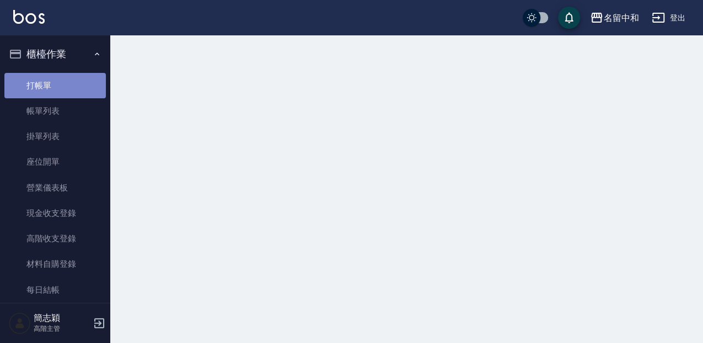
click at [68, 81] on link "打帳單" at bounding box center [55, 85] width 102 height 25
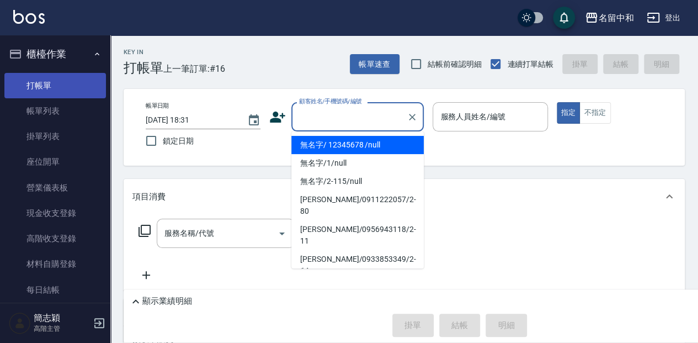
type input "無名字/ 12345678 /null"
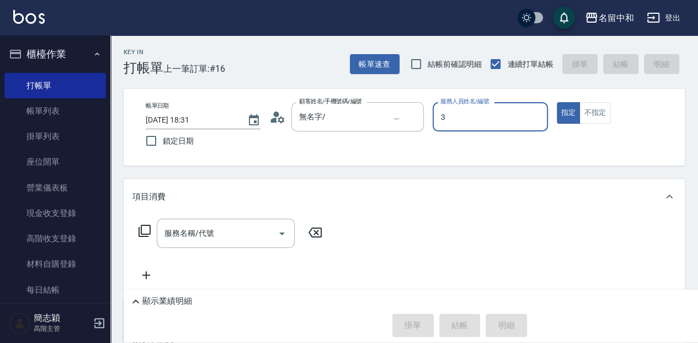
type input "江嘉麗-3"
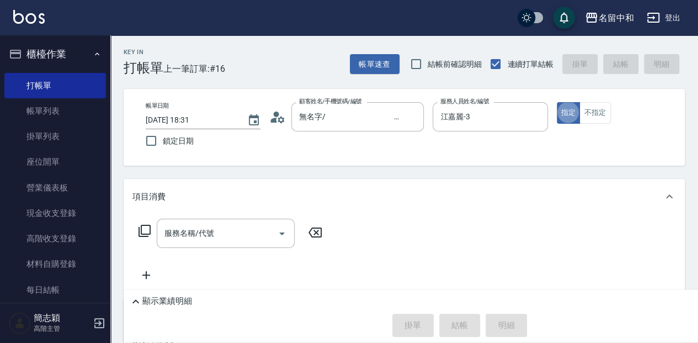
type button "true"
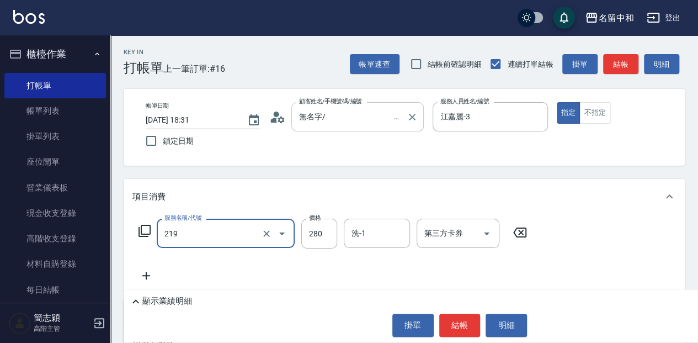
type input "洗髮280(219)"
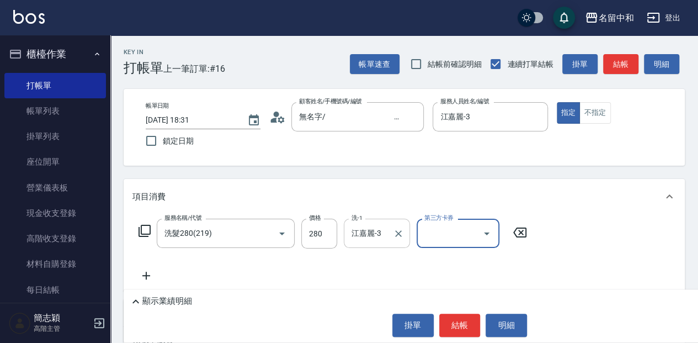
click at [388, 235] on div "江嘉麗-3 洗-1" at bounding box center [377, 232] width 66 height 29
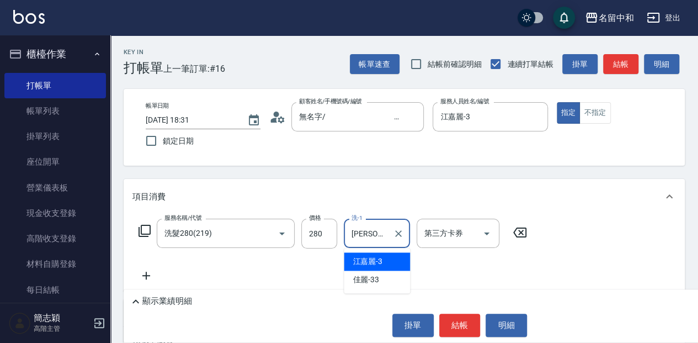
type input "江"
type input "沛岑-18"
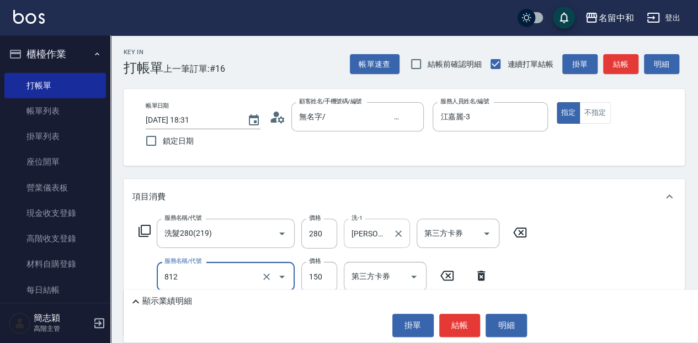
type input "單梳(812)"
click at [325, 266] on input "350" at bounding box center [319, 276] width 36 height 30
type input "320"
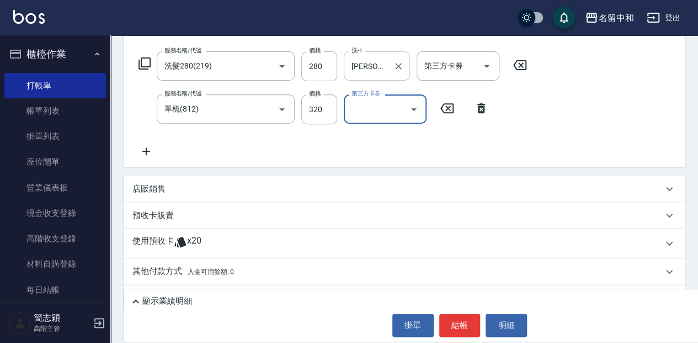
scroll to position [184, 0]
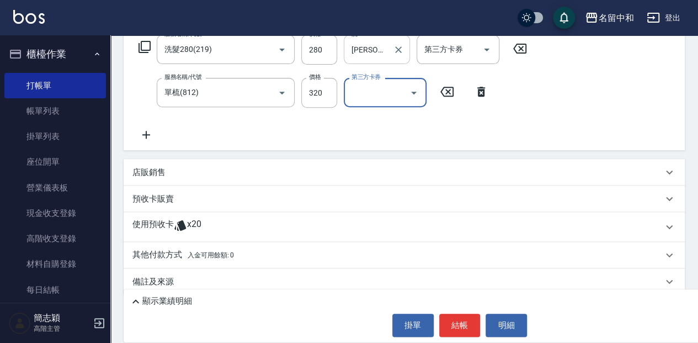
click at [247, 295] on div "顯示業績明細" at bounding box center [462, 301] width 666 height 13
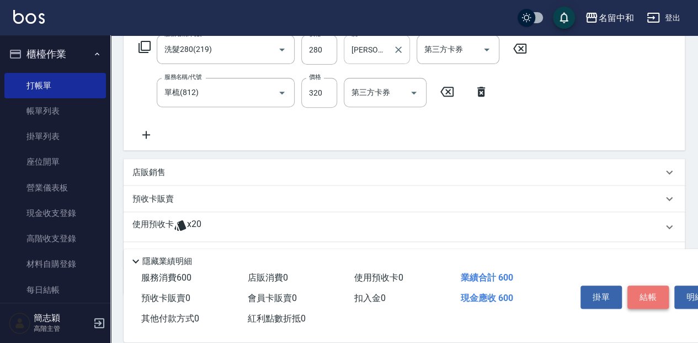
click at [657, 291] on button "結帳" at bounding box center [647, 296] width 41 height 23
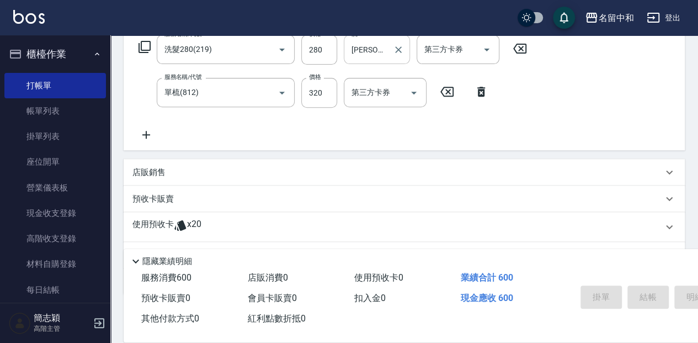
type input "2025/10/09 18:41"
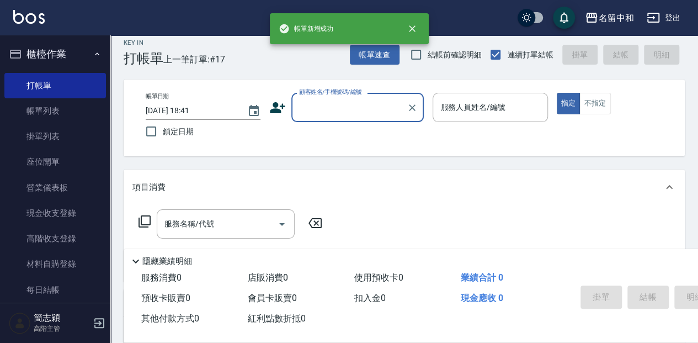
scroll to position [0, 0]
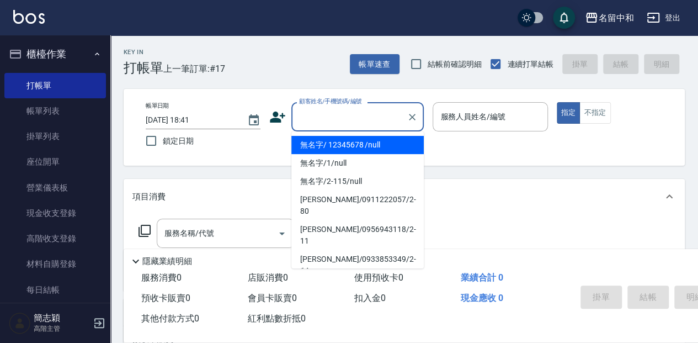
type input "無名字/ 12345678 /null"
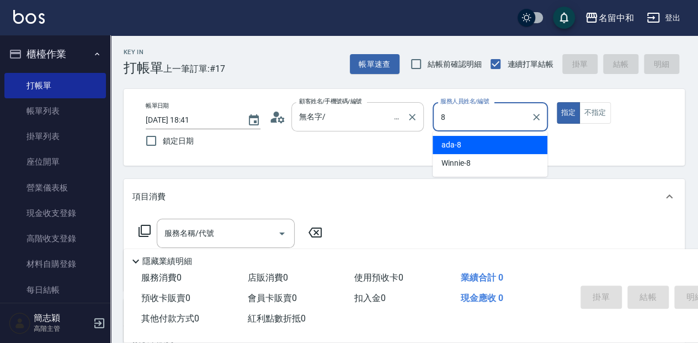
type input "ada-8"
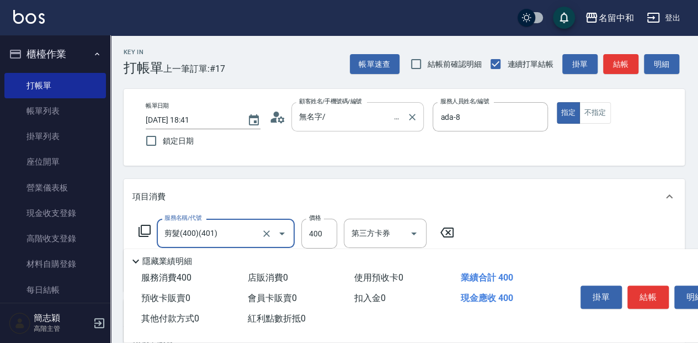
type input "剪髮(400)(401)"
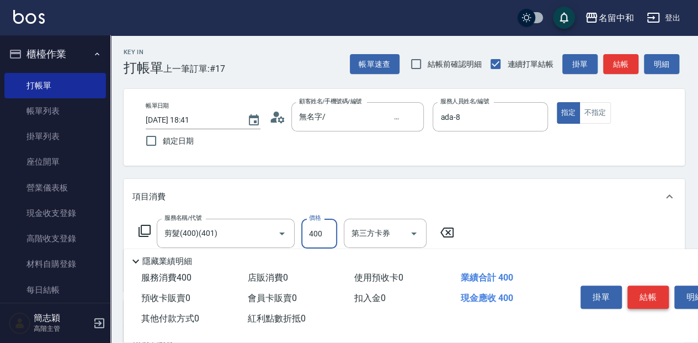
click at [645, 287] on button "結帳" at bounding box center [647, 296] width 41 height 23
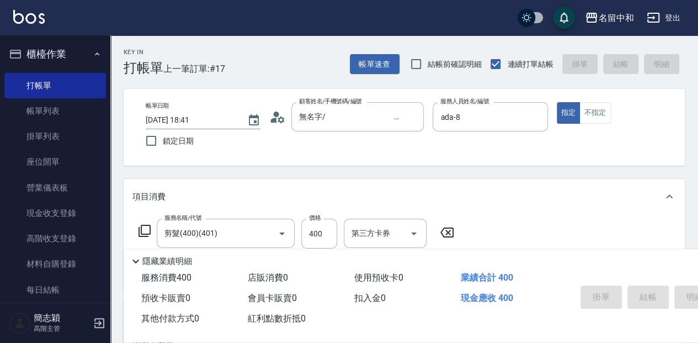
type input "2025/10/09 18:42"
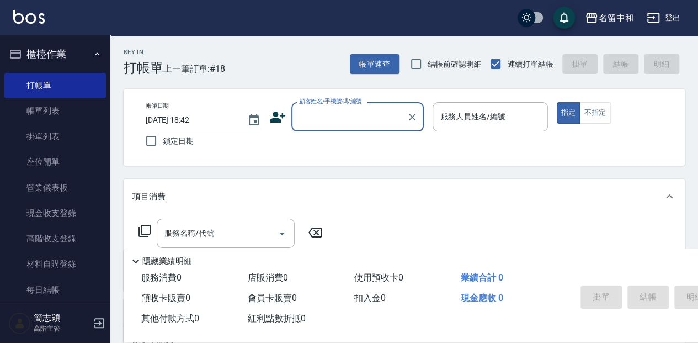
type input "無名字/ 12345678 /null"
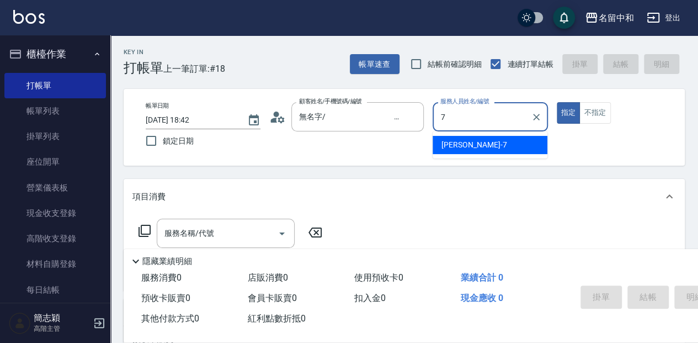
type input "Jessica-7"
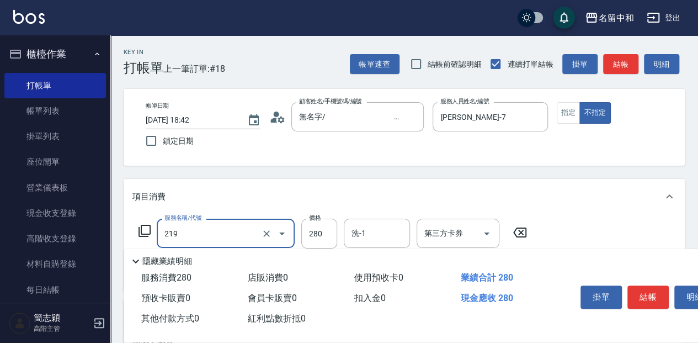
type input "洗髮280(219)"
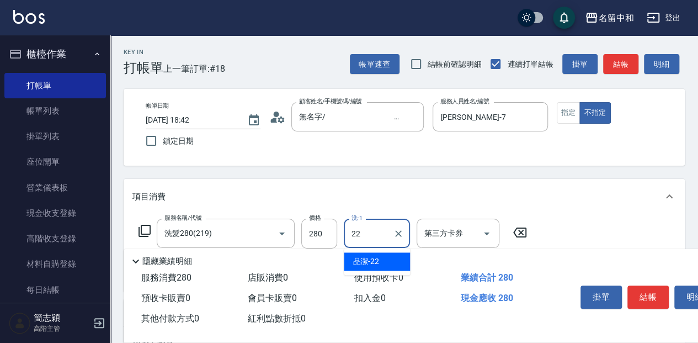
type input "品潔-22"
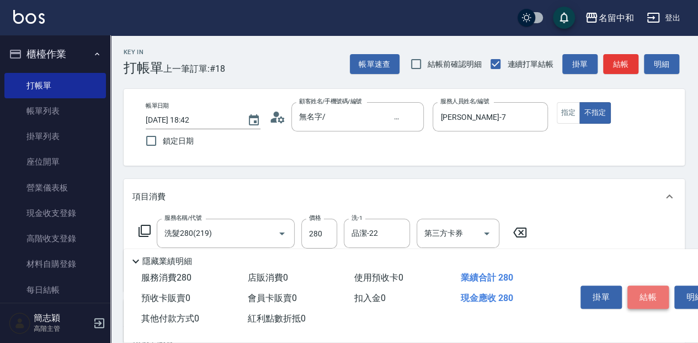
click at [648, 288] on button "結帳" at bounding box center [647, 296] width 41 height 23
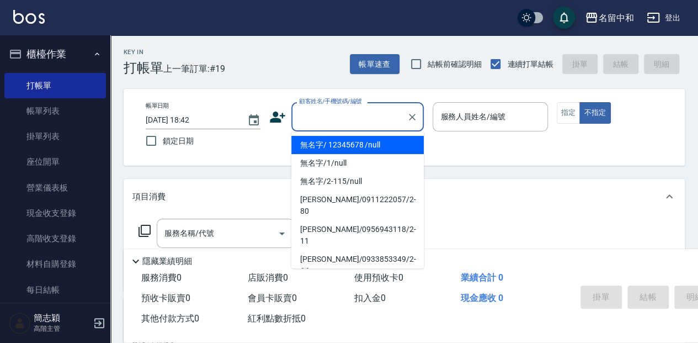
type input "無名字/ 12345678 /null"
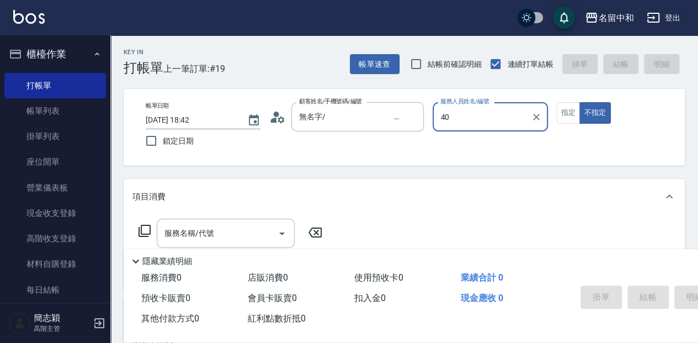
type input "4"
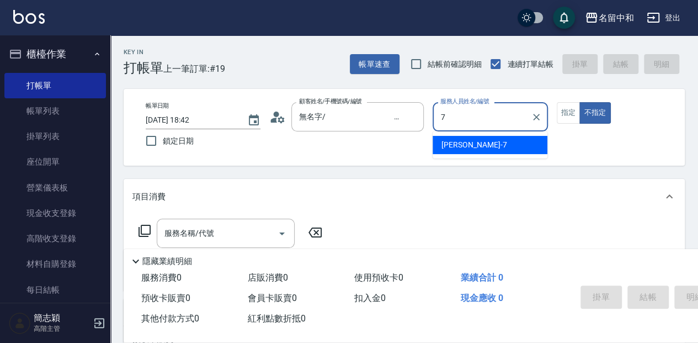
type input "Jessica-7"
type button "false"
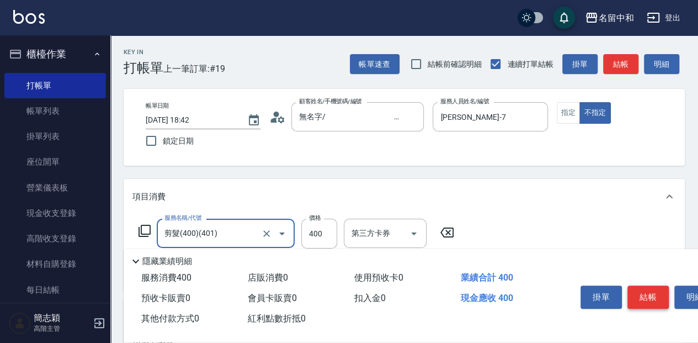
type input "剪髮(400)(401)"
click at [650, 298] on button "結帳" at bounding box center [647, 296] width 41 height 23
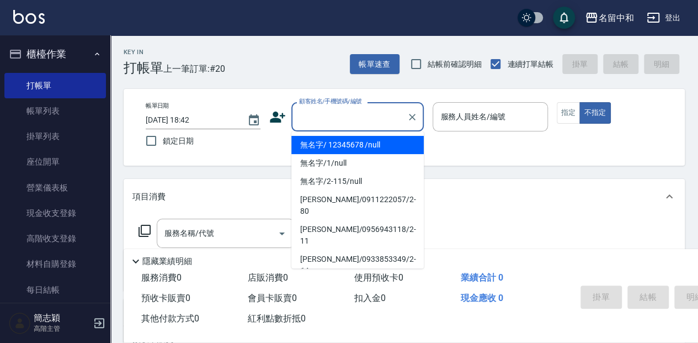
type input "無名字/ 12345678 /null"
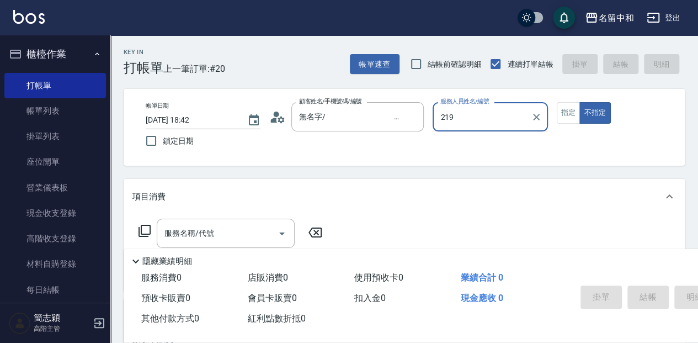
type input "219"
click at [579, 102] on button "不指定" at bounding box center [594, 113] width 31 height 22
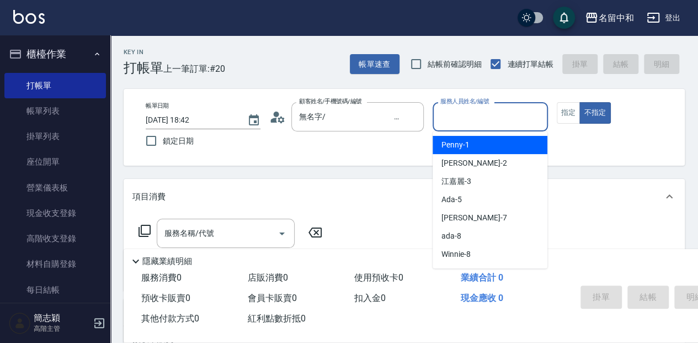
click at [519, 120] on input "服務人員姓名/編號" at bounding box center [489, 116] width 105 height 19
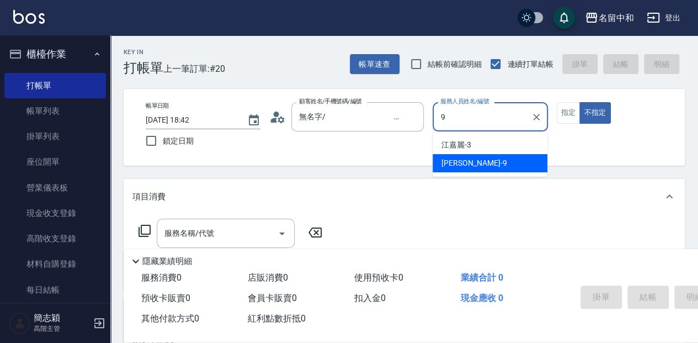
type input "Anna-9"
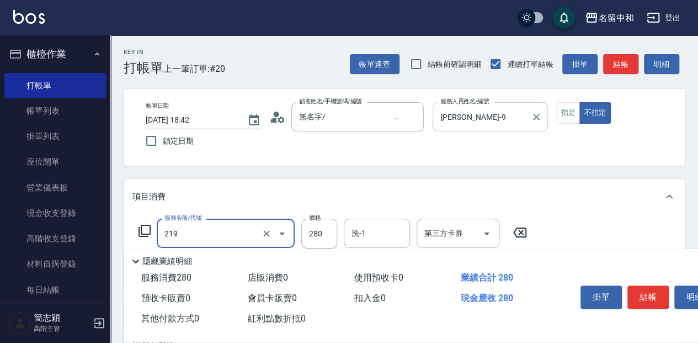
type input "洗髮280(219)"
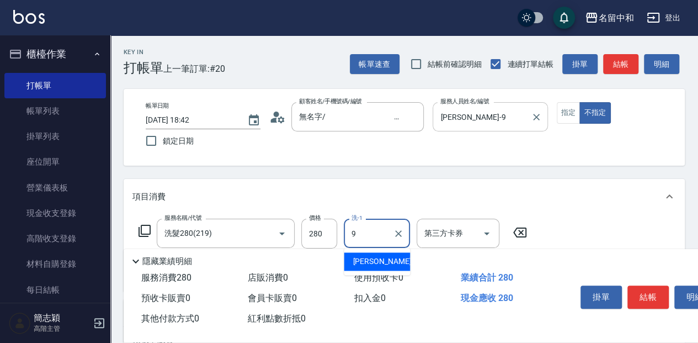
type input "Anna-9"
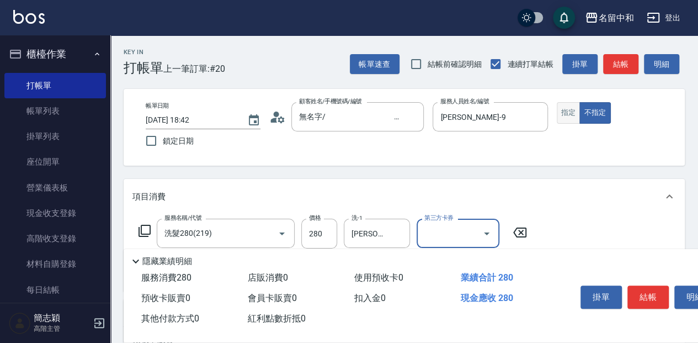
click at [569, 110] on button "指定" at bounding box center [569, 113] width 24 height 22
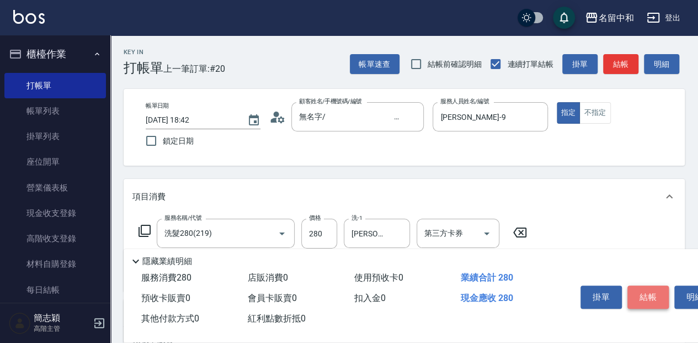
click at [644, 285] on button "結帳" at bounding box center [647, 296] width 41 height 23
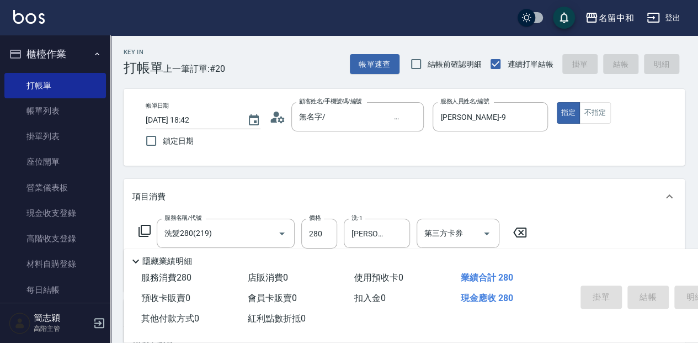
type input "2025/10/09 18:43"
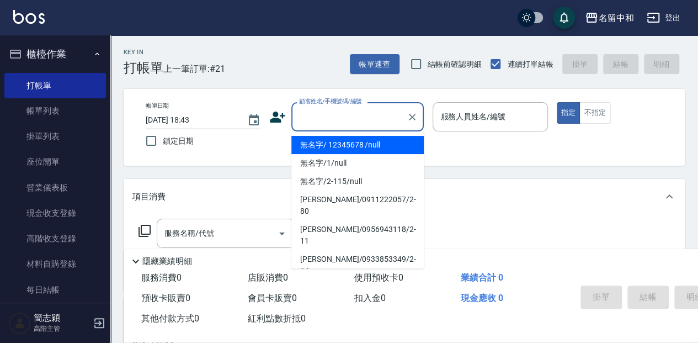
type input "無名字/ 12345678 /null"
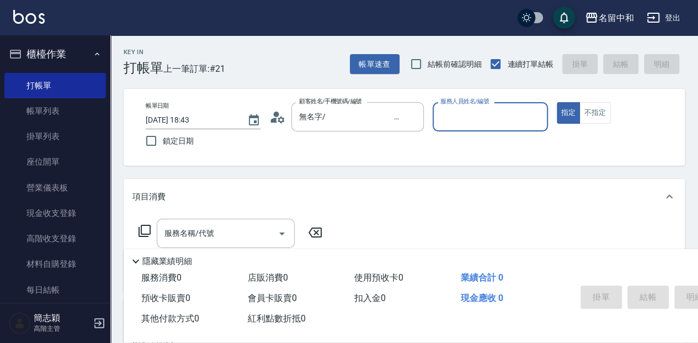
click at [557, 102] on button "指定" at bounding box center [569, 113] width 24 height 22
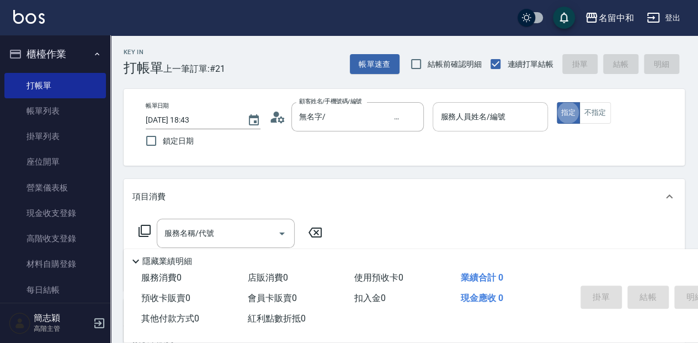
click at [507, 121] on input "服務人員姓名/編號" at bounding box center [489, 116] width 105 height 19
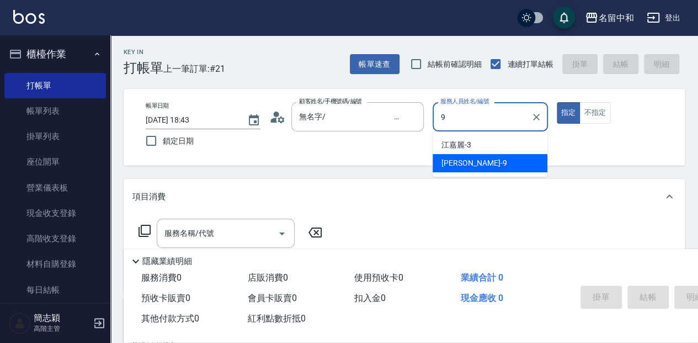
type input "Anna-9"
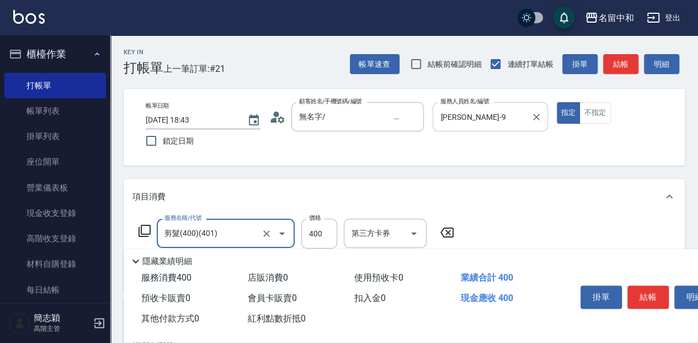
type input "剪髮(400)(401)"
type input "450"
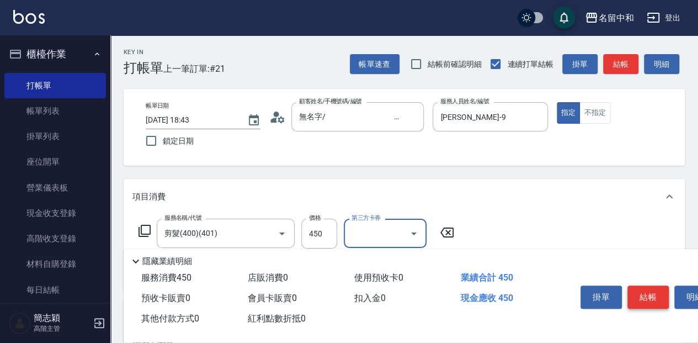
click at [653, 287] on button "結帳" at bounding box center [647, 296] width 41 height 23
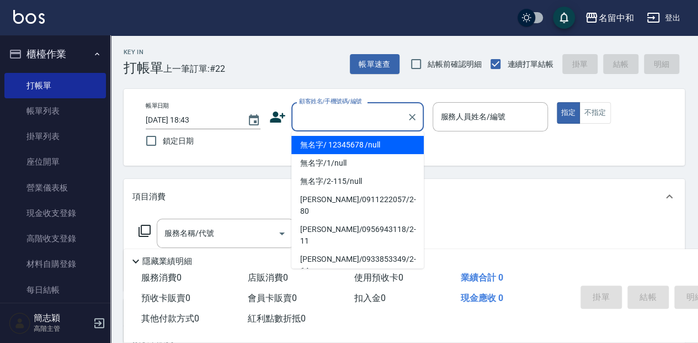
type input "無名字/ 12345678 /null"
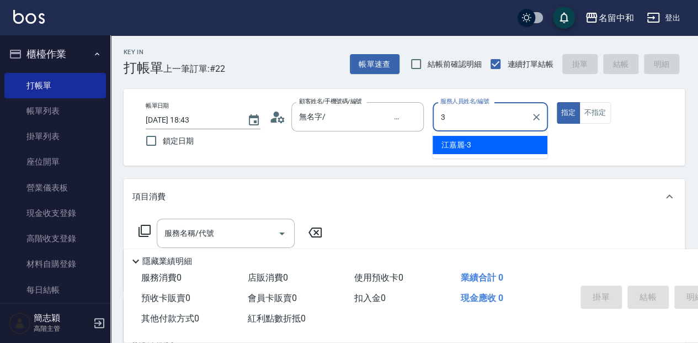
type input "江嘉麗-3"
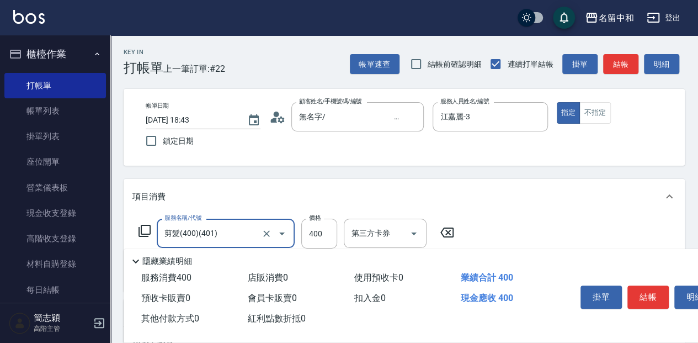
type input "剪髮(400)(401)"
type input "250"
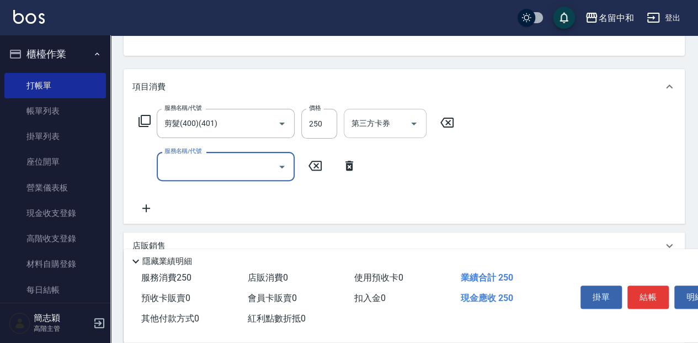
scroll to position [110, 0]
click at [134, 122] on div "服務名稱/代號 剪髮(400)(401) 服務名稱/代號 價格 250 價格 第三方卡券 第三方卡券" at bounding box center [296, 123] width 328 height 30
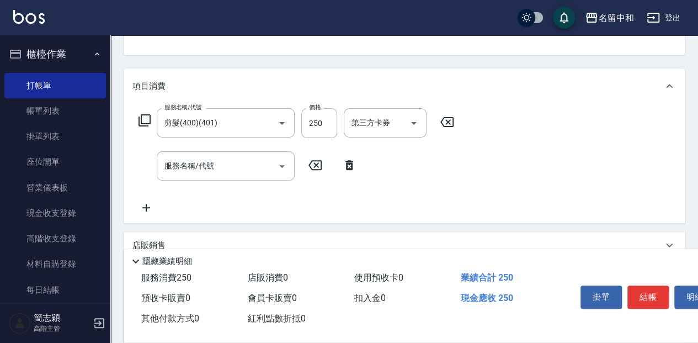
click at [341, 167] on icon at bounding box center [349, 164] width 28 height 13
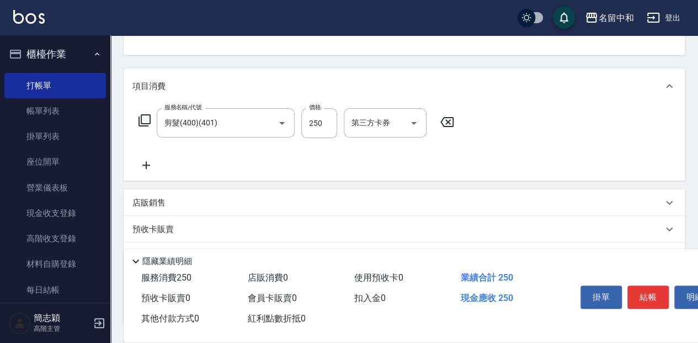
click at [147, 119] on icon at bounding box center [144, 120] width 13 height 13
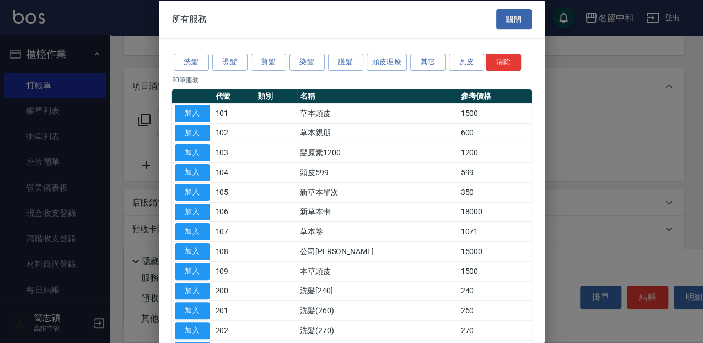
click at [179, 52] on div "洗髮 燙髮 剪髮 染髮 護髮 頭皮理療 其它 瓦皮 清除" at bounding box center [352, 62] width 360 height 20
drag, startPoint x: 195, startPoint y: 59, endPoint x: 210, endPoint y: 96, distance: 39.9
click at [195, 60] on button "洗髮" at bounding box center [191, 62] width 35 height 17
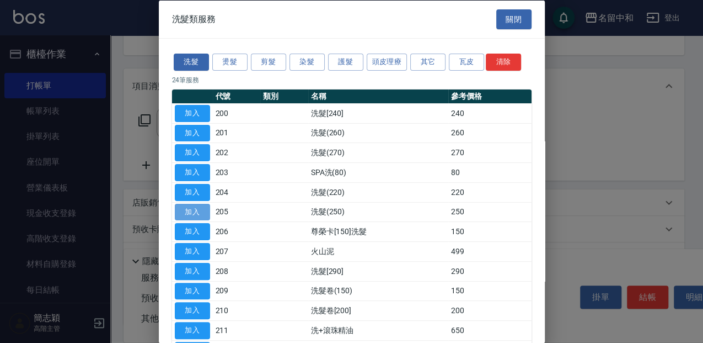
click at [202, 211] on button "加入" at bounding box center [192, 211] width 35 height 17
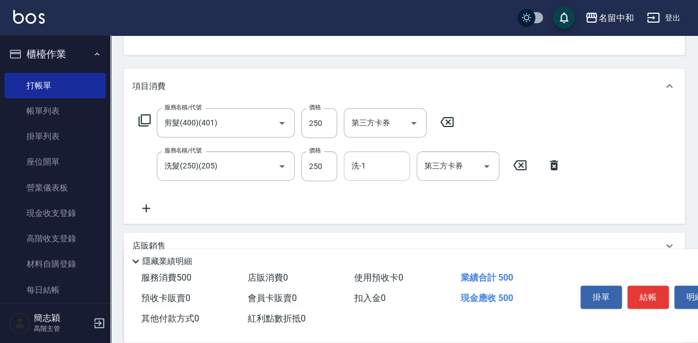
click at [370, 168] on input "洗-1" at bounding box center [377, 165] width 56 height 19
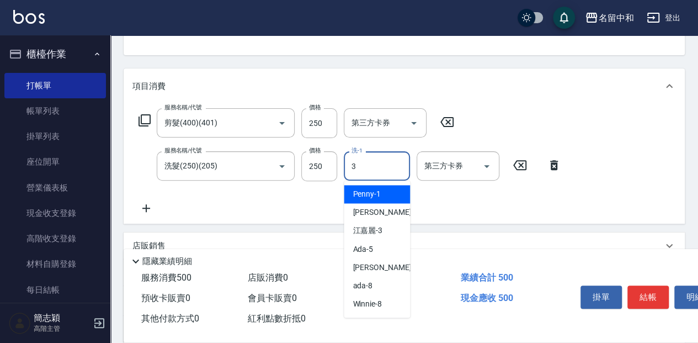
type input "江嘉麗-3"
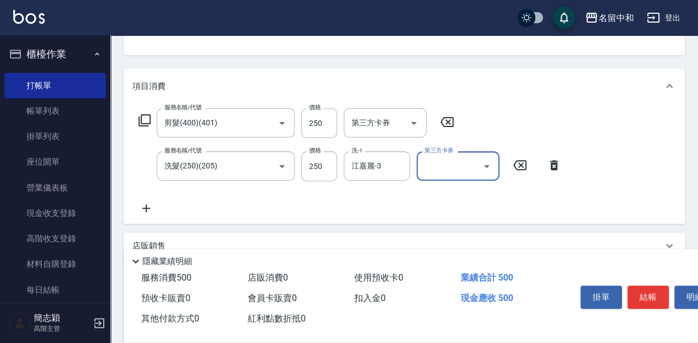
drag, startPoint x: 664, startPoint y: 297, endPoint x: 654, endPoint y: 296, distance: 10.5
click at [664, 297] on button "結帳" at bounding box center [647, 296] width 41 height 23
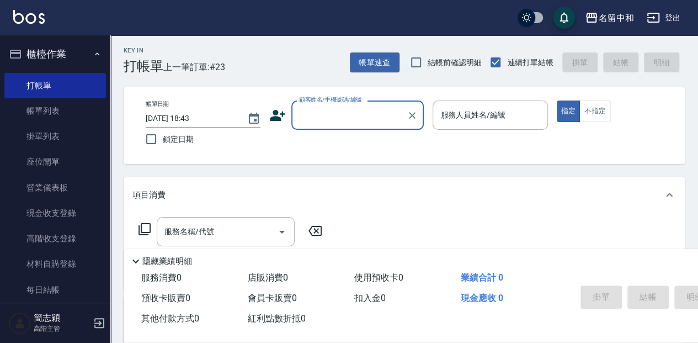
scroll to position [0, 0]
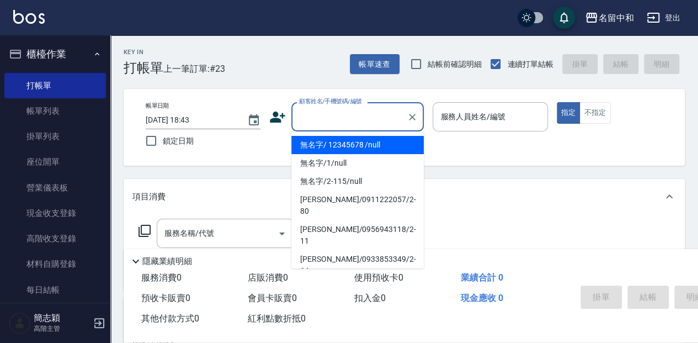
type input "無名字/ 12345678 /null"
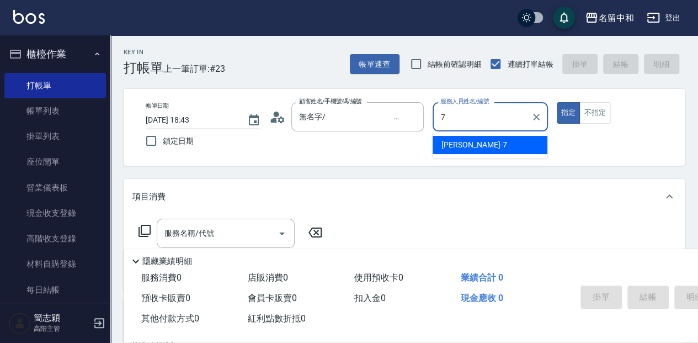
type input "Jessica-7"
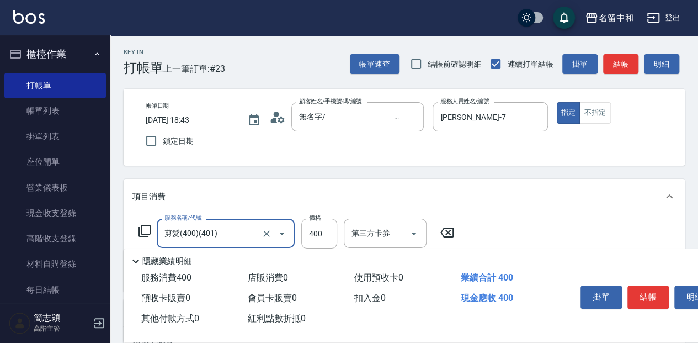
type input "剪髮(400)(401)"
type input "450"
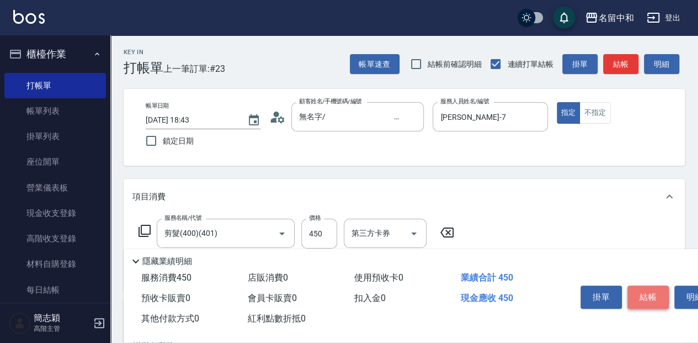
click at [650, 289] on button "結帳" at bounding box center [647, 296] width 41 height 23
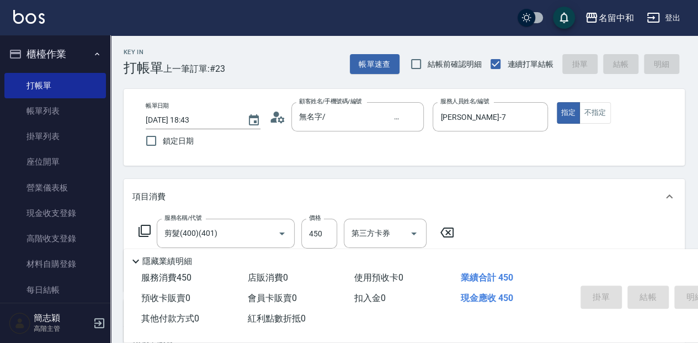
type input "2025/10/09 18:44"
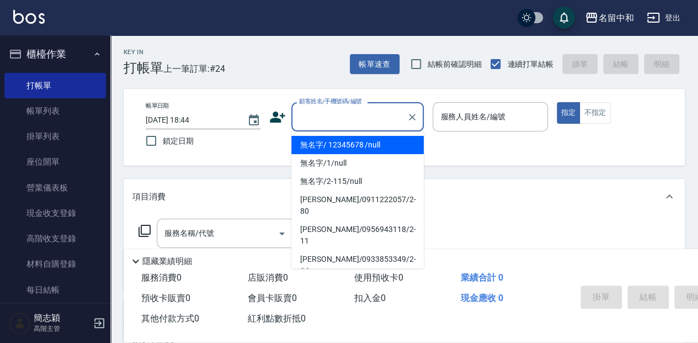
type input "無名字/ 12345678 /null"
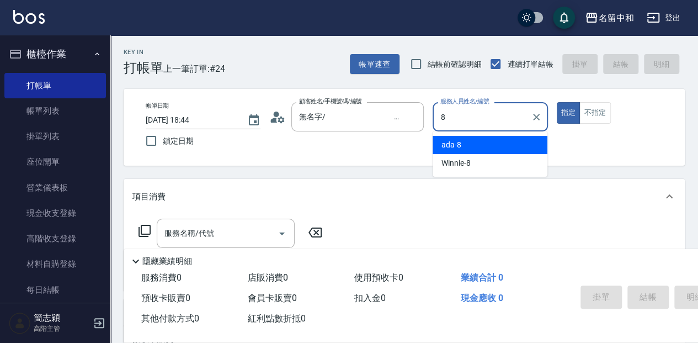
type input "ada-8"
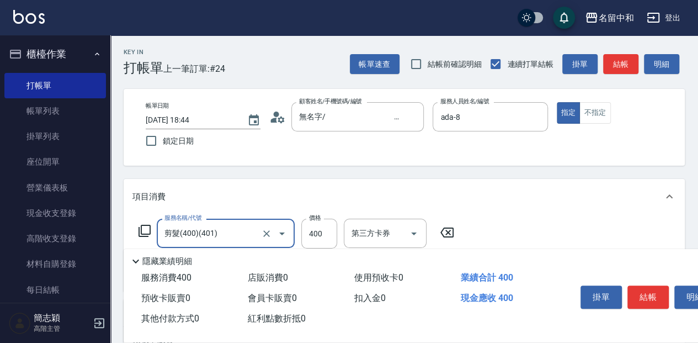
type input "剪髮(400)(401)"
type input "450"
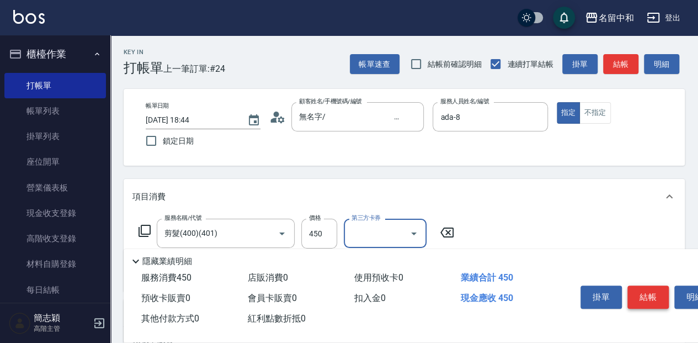
click at [656, 295] on button "結帳" at bounding box center [647, 296] width 41 height 23
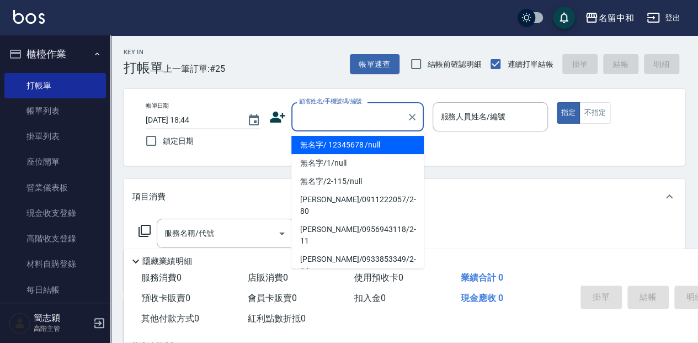
type input "無名字/ 12345678 /null"
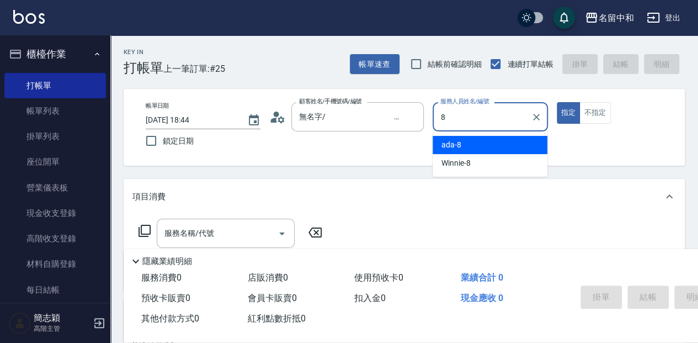
type input "ada-8"
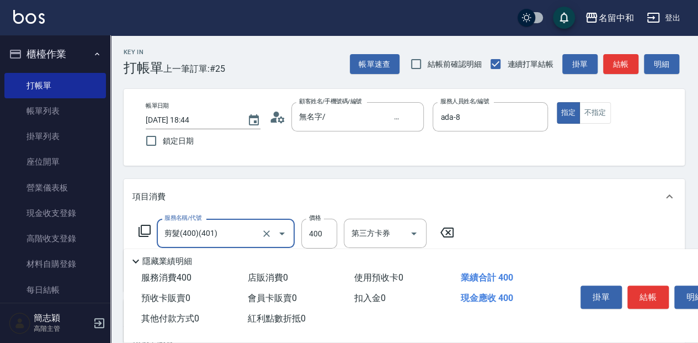
type input "剪髮(400)(401)"
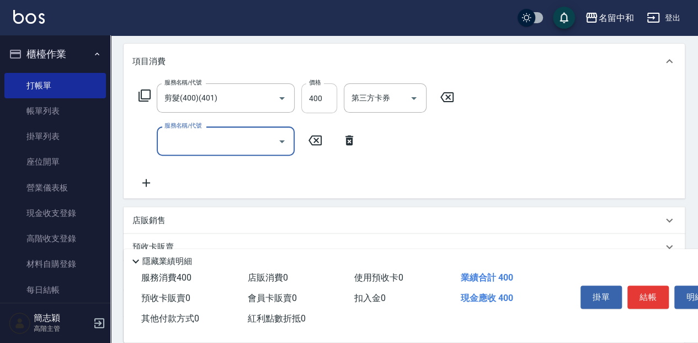
scroll to position [147, 0]
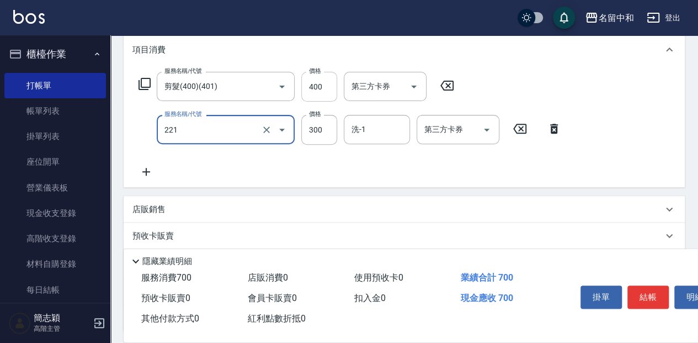
type input "洗髮300(221)"
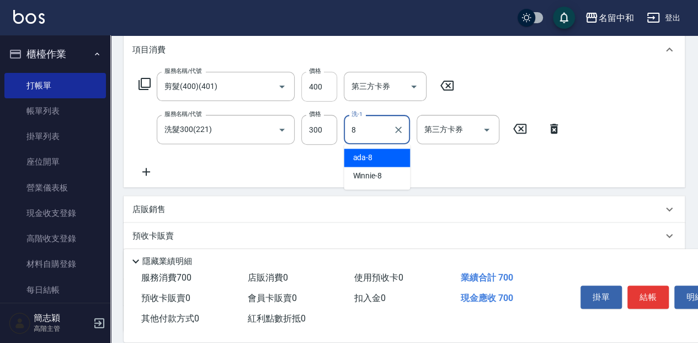
type input "ada-8"
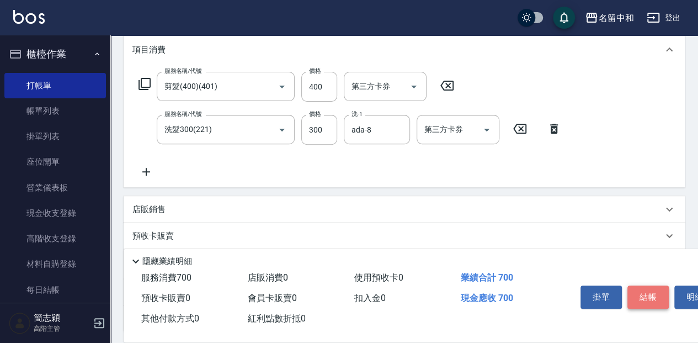
click at [652, 287] on button "結帳" at bounding box center [647, 296] width 41 height 23
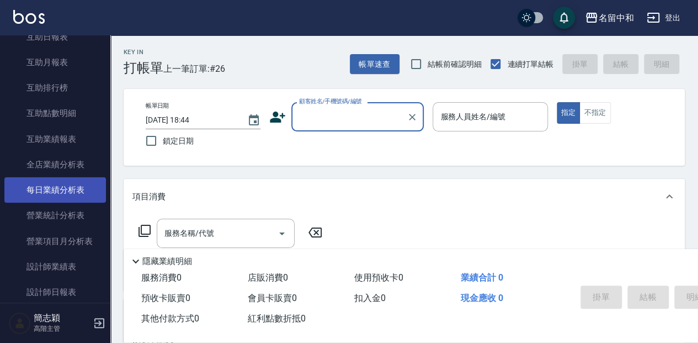
scroll to position [662, 0]
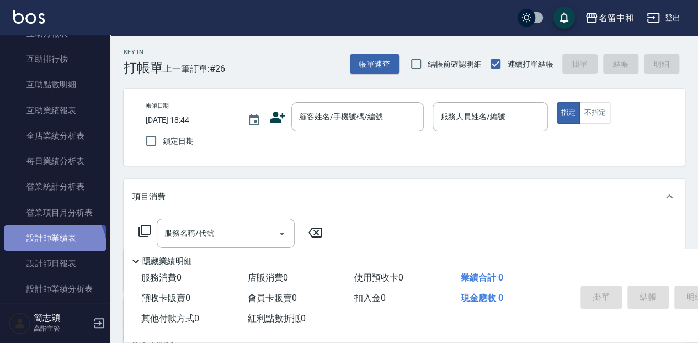
click at [52, 249] on link "設計師業績表" at bounding box center [55, 237] width 102 height 25
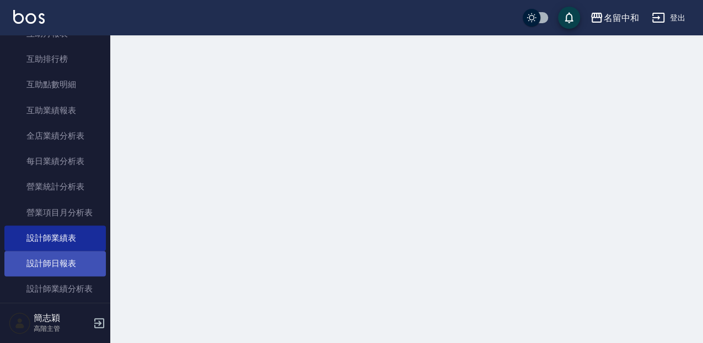
click at [58, 261] on link "設計師日報表" at bounding box center [55, 262] width 102 height 25
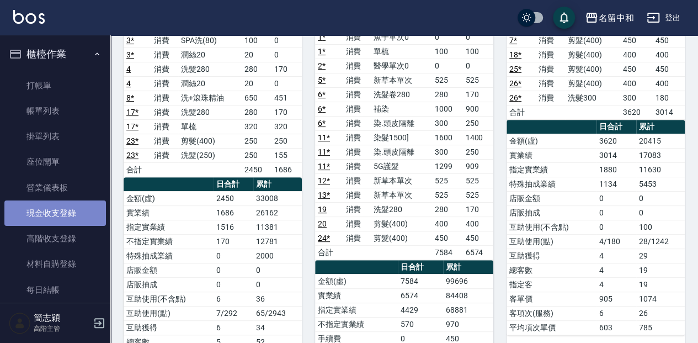
click at [87, 214] on link "現金收支登錄" at bounding box center [55, 212] width 102 height 25
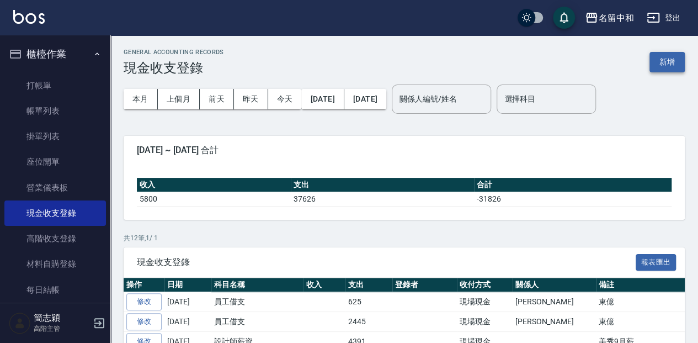
click at [657, 54] on div "GENERAL ACCOUNTING RECORDS 現金收支登錄 新增" at bounding box center [404, 62] width 561 height 27
click at [658, 56] on button "新增" at bounding box center [666, 62] width 35 height 20
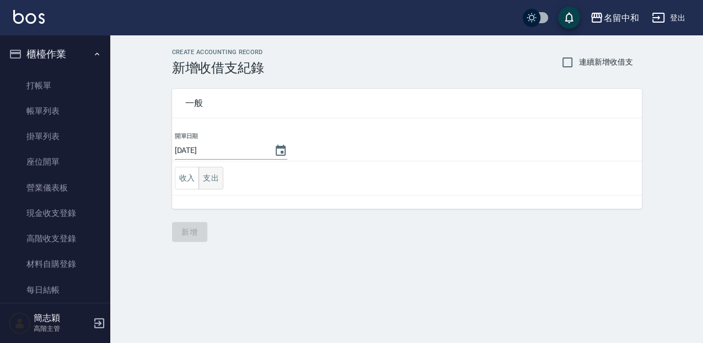
drag, startPoint x: 224, startPoint y: 182, endPoint x: 215, endPoint y: 180, distance: 9.0
click at [222, 182] on td "收入 支出" at bounding box center [407, 178] width 470 height 34
click at [215, 180] on button "支出" at bounding box center [211, 178] width 25 height 23
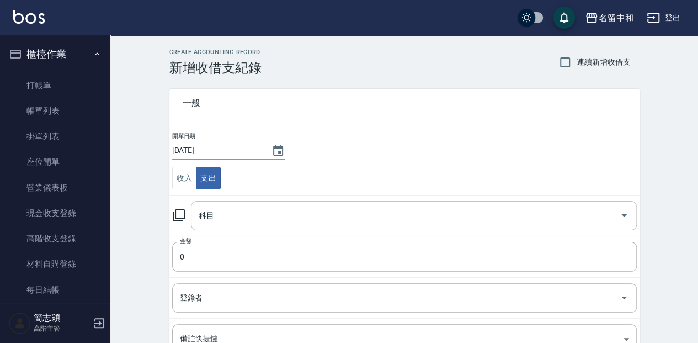
click at [225, 207] on input "科目" at bounding box center [405, 215] width 419 height 19
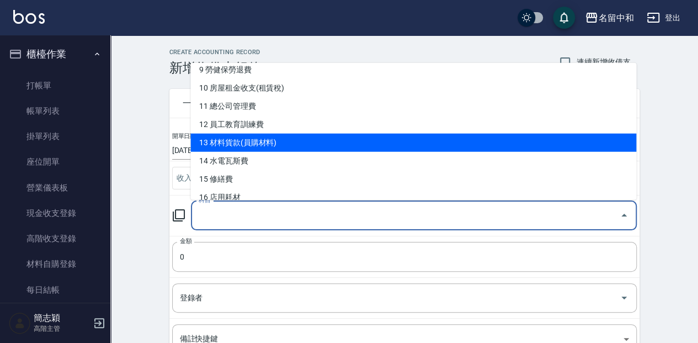
scroll to position [184, 0]
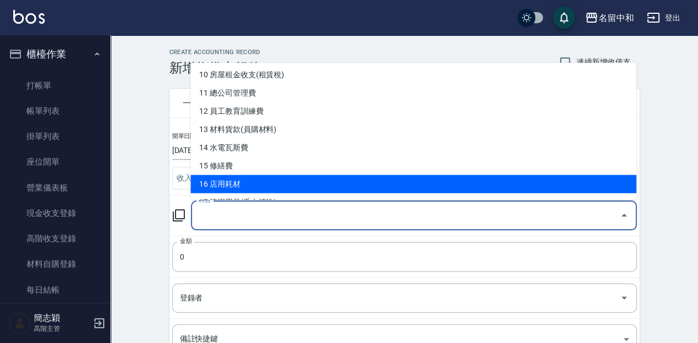
click at [269, 178] on li "16 店用耗材" at bounding box center [413, 183] width 446 height 18
type input "16 店用耗材"
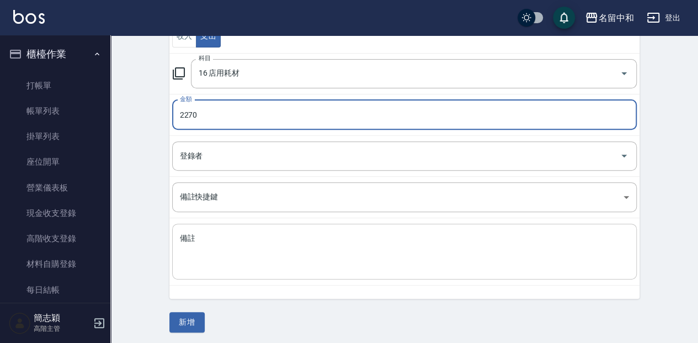
scroll to position [142, 0]
type input "2270"
click at [279, 242] on textarea "備註" at bounding box center [404, 251] width 449 height 38
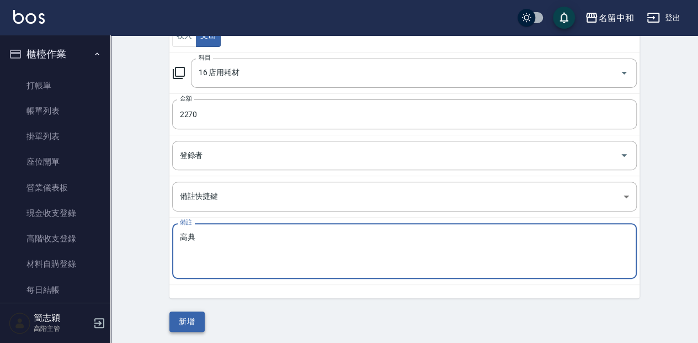
type textarea "高典"
click at [189, 321] on button "新增" at bounding box center [186, 321] width 35 height 20
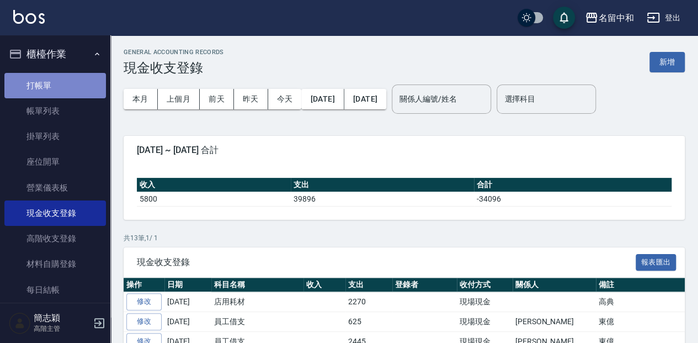
click at [68, 86] on link "打帳單" at bounding box center [55, 85] width 102 height 25
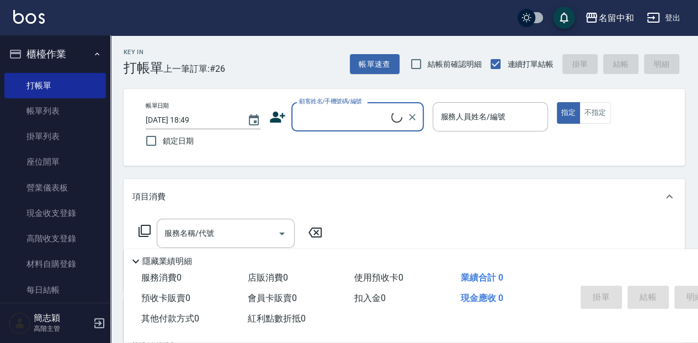
click at [355, 120] on input "顧客姓名/手機號碼/編號" at bounding box center [343, 116] width 95 height 19
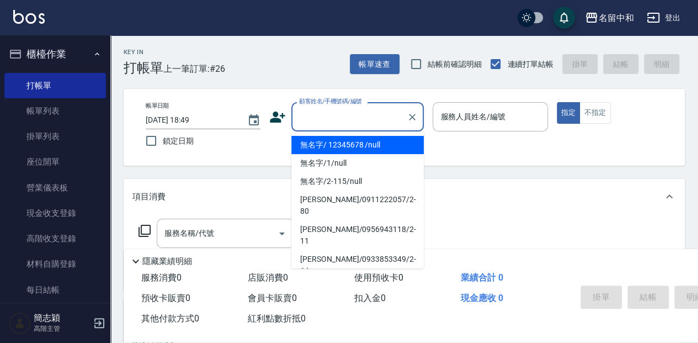
click at [372, 142] on li "無名字/ 12345678 /null" at bounding box center [357, 145] width 132 height 18
type input "無名字/ 12345678 /null"
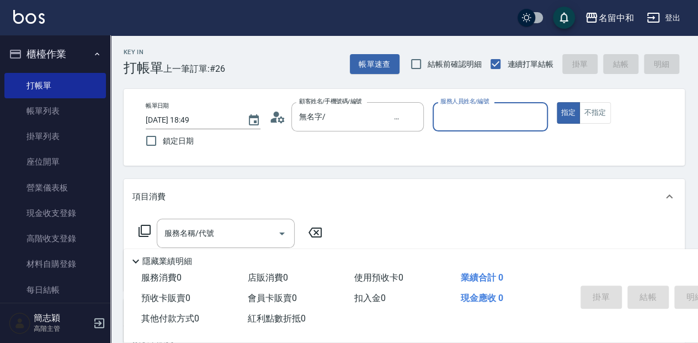
click at [486, 118] on input "服務人員姓名/編號" at bounding box center [489, 116] width 105 height 19
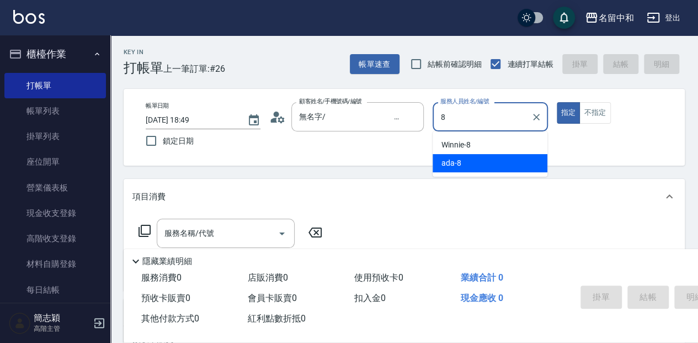
type input "ada-8"
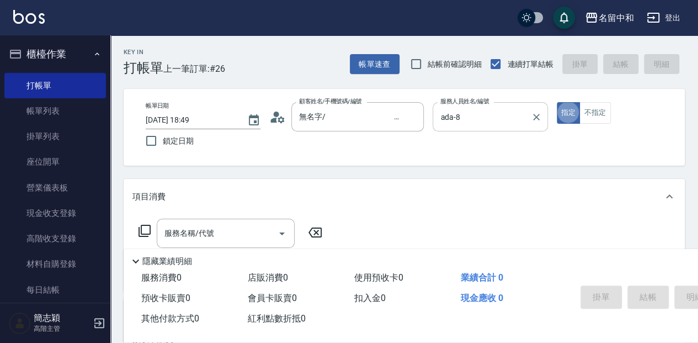
type button "true"
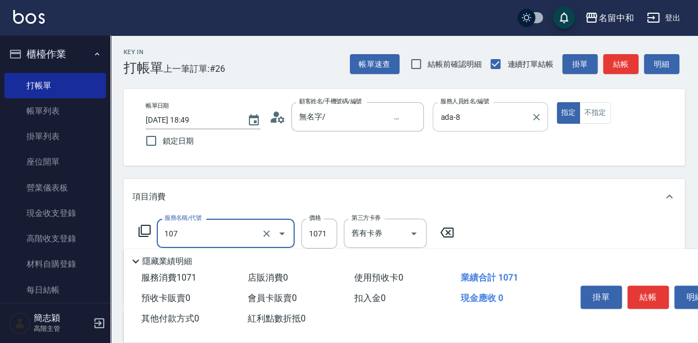
type input "草本卷(107)"
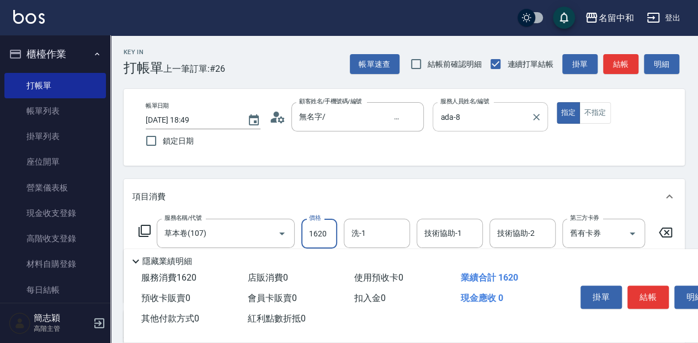
type input "1620"
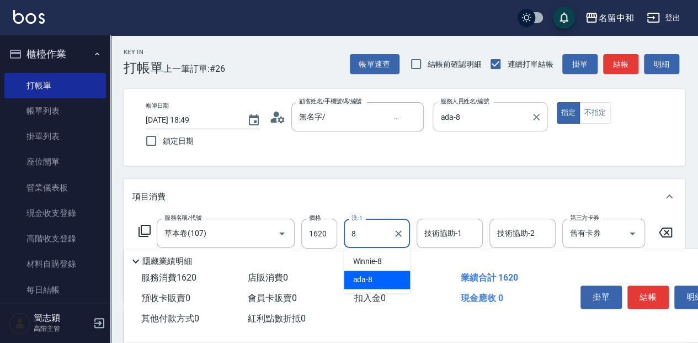
type input "ada-8"
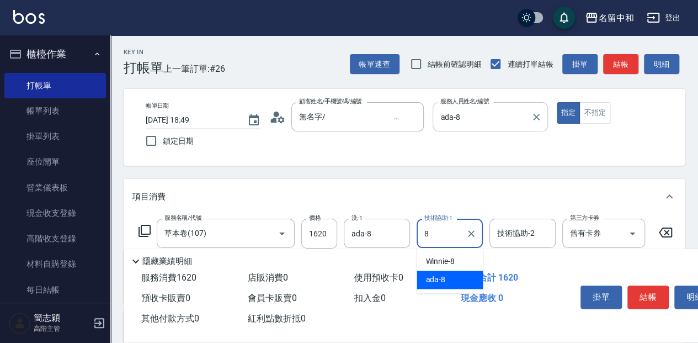
type input "ada-8"
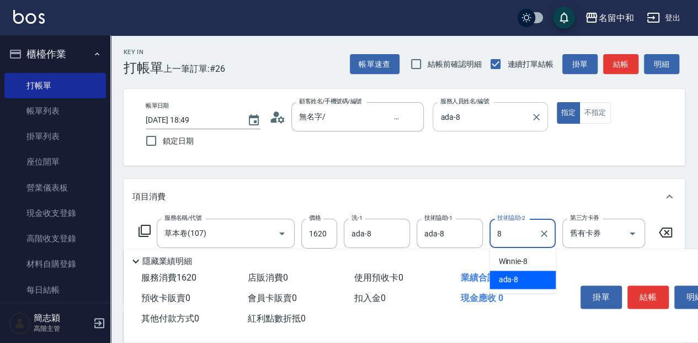
type input "ada-8"
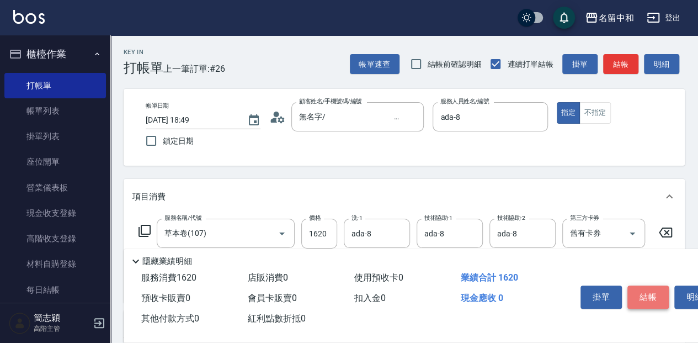
click at [641, 290] on button "結帳" at bounding box center [647, 296] width 41 height 23
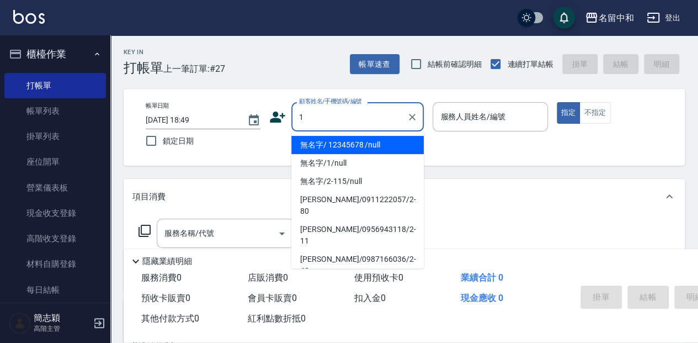
type input "無名字/ 12345678 /null"
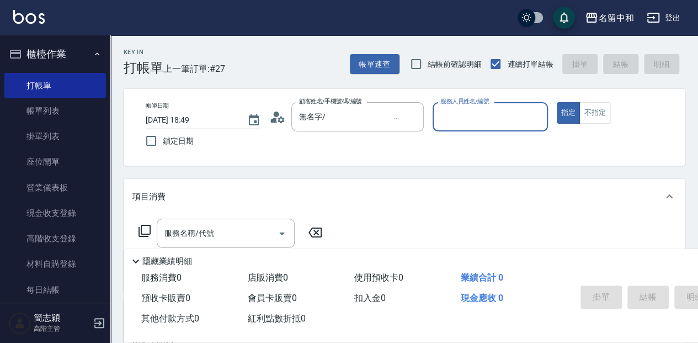
type input "8"
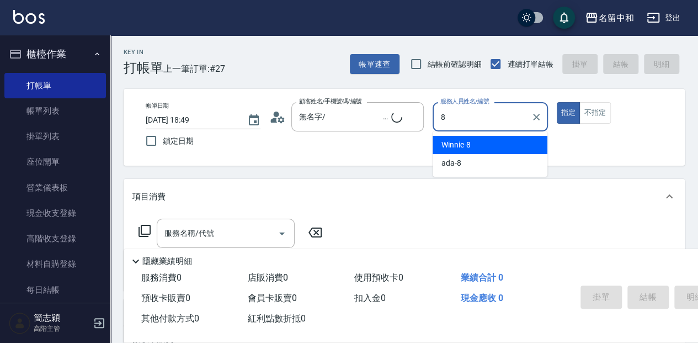
type input "無名字/1/null"
type input "ada-8"
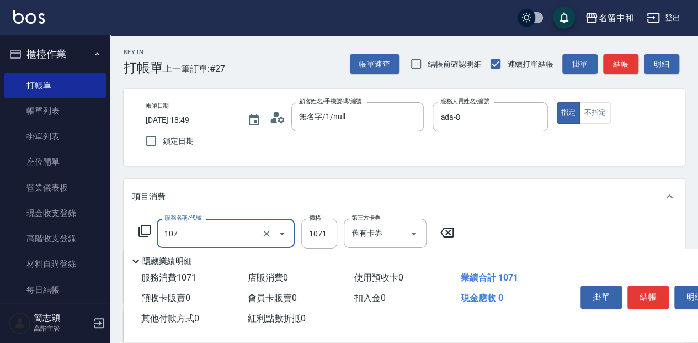
type input "草本卷(107)"
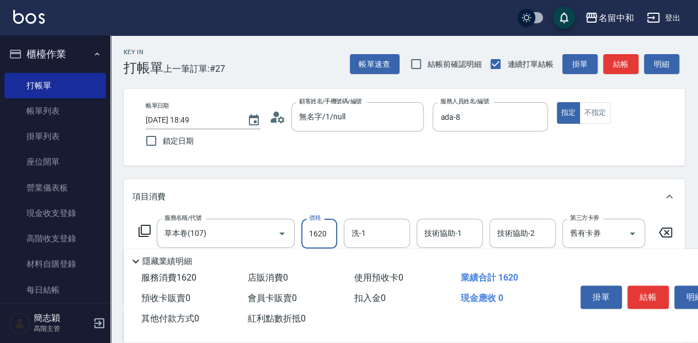
type input "1620"
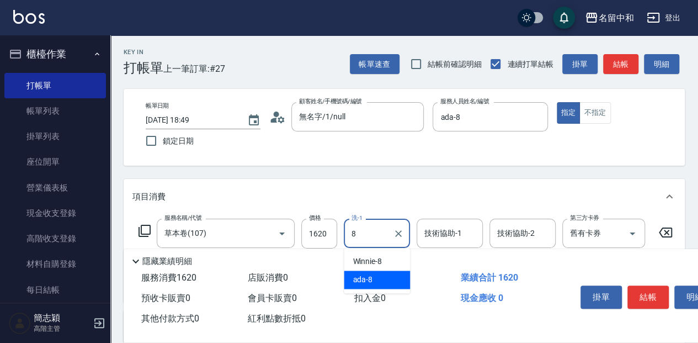
type input "ada-8"
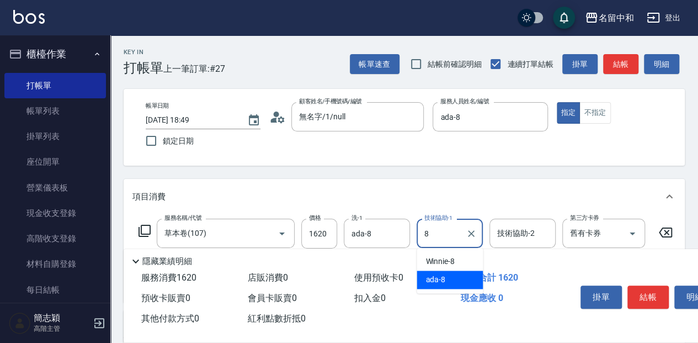
type input "ada-8"
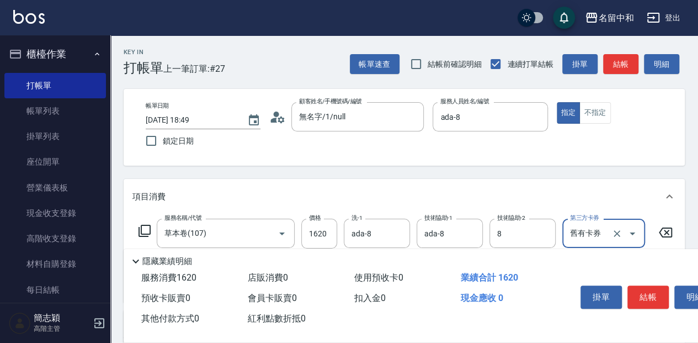
type input "ada-8"
click at [644, 297] on button "結帳" at bounding box center [647, 296] width 41 height 23
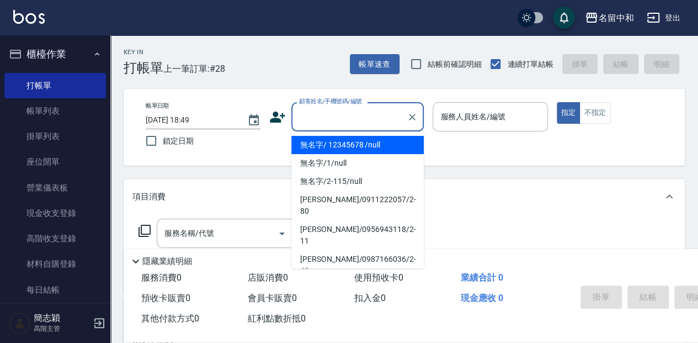
click at [377, 115] on input "顧客姓名/手機號碼/編號" at bounding box center [349, 116] width 106 height 19
click at [365, 147] on li "無名字/ 12345678 /null" at bounding box center [357, 145] width 132 height 18
type input "無名字/ 12345678 /null"
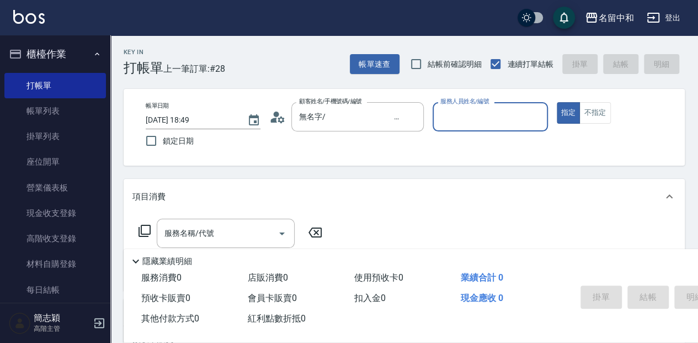
click at [476, 109] on input "服務人員姓名/編號" at bounding box center [489, 116] width 105 height 19
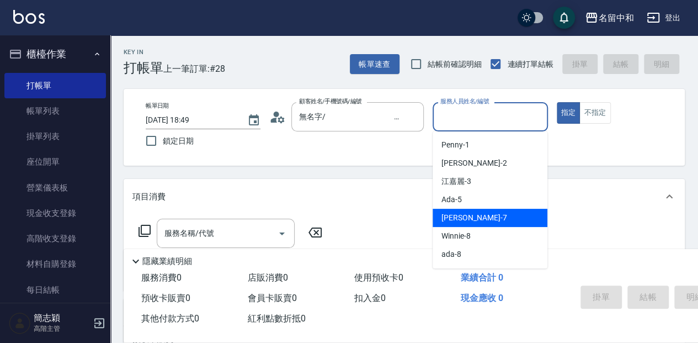
click at [487, 215] on div "Jessica -7" at bounding box center [490, 218] width 115 height 18
type input "Jessica-7"
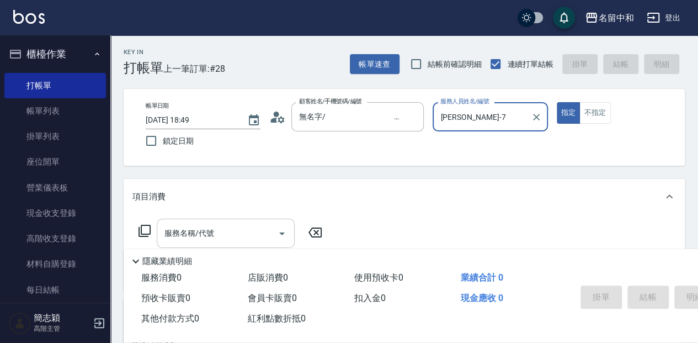
click at [196, 227] on div "服務名稱/代號 服務名稱/代號" at bounding box center [226, 232] width 138 height 29
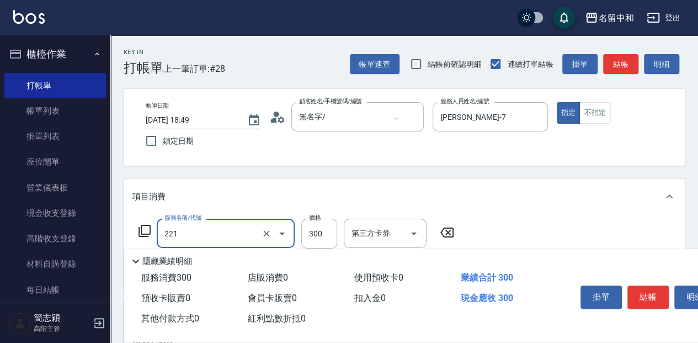
type input "洗髮300(221)"
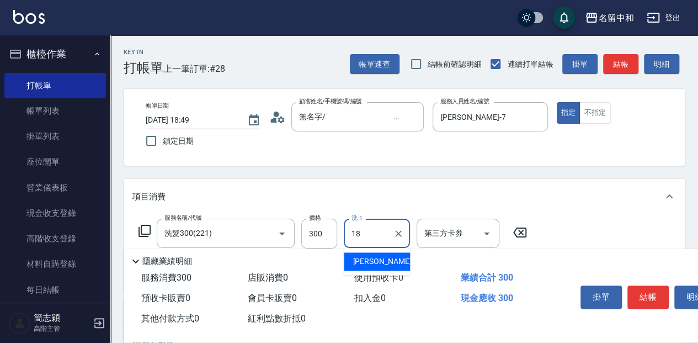
type input "沛岑-18"
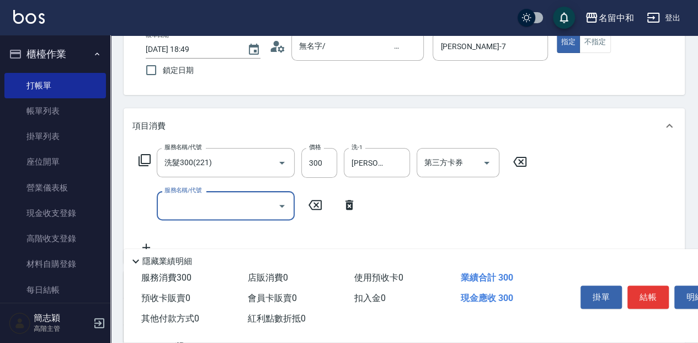
scroll to position [73, 0]
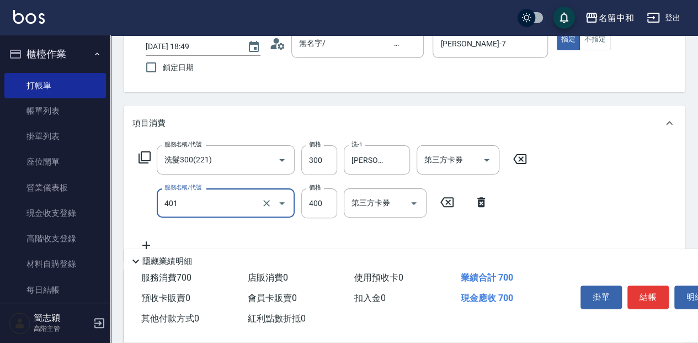
type input "剪髮(400)(401)"
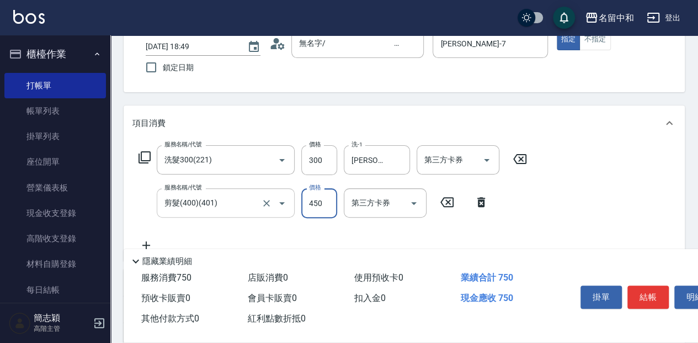
type input "450"
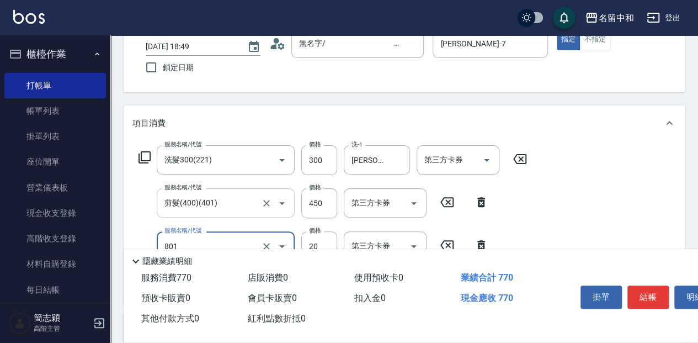
type input "潤絲20(801)"
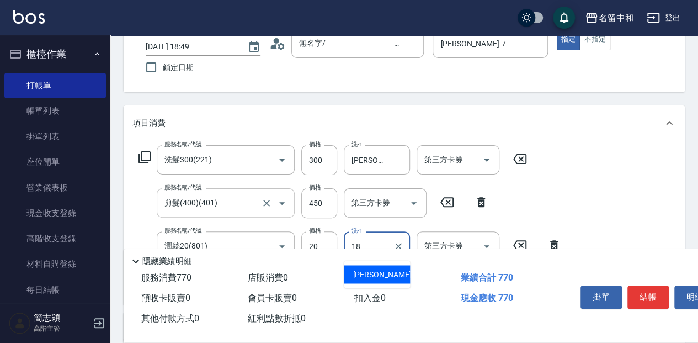
type input "沛岑-18"
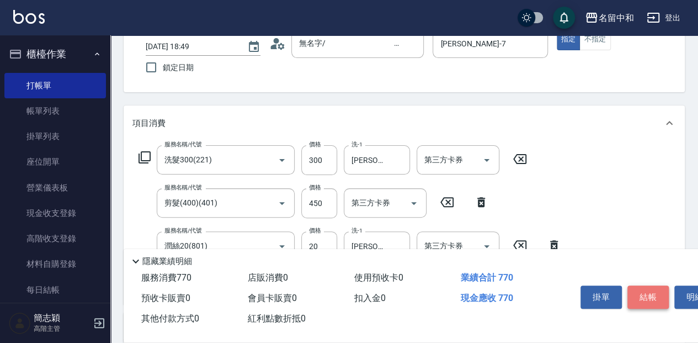
click at [658, 293] on button "結帳" at bounding box center [647, 296] width 41 height 23
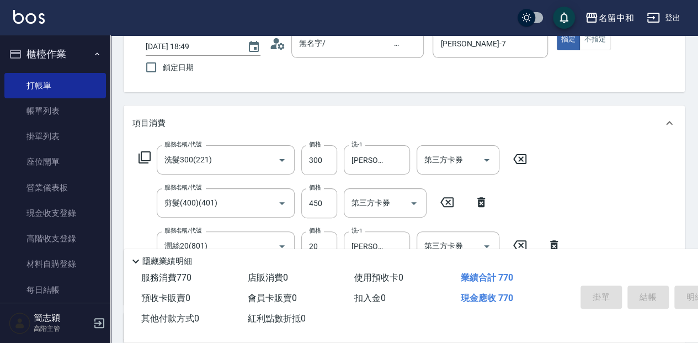
type input "2025/10/09 19:00"
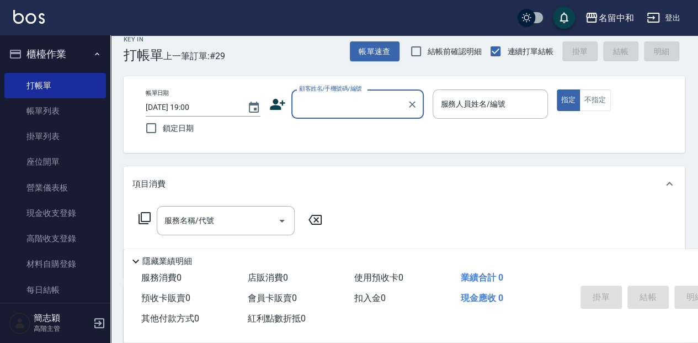
scroll to position [0, 0]
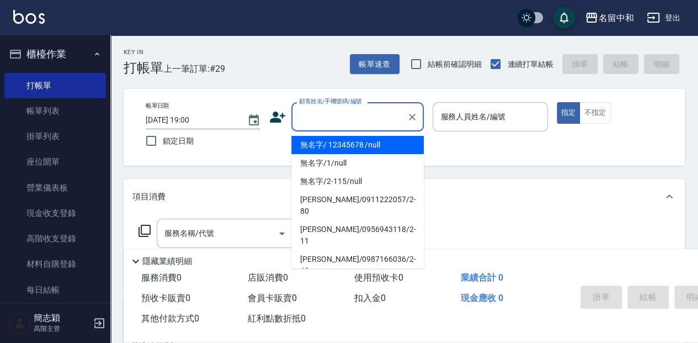
type input "無名字/ 12345678 /null"
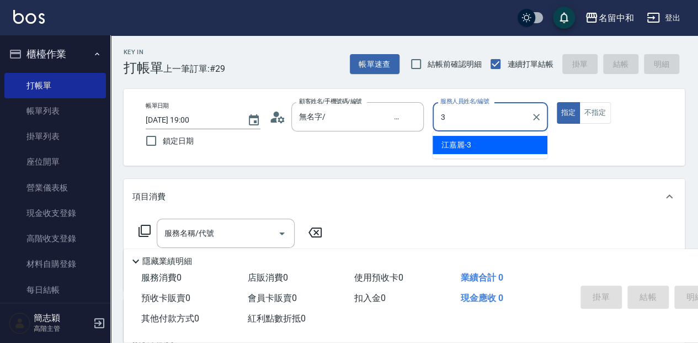
type input "江嘉麗-3"
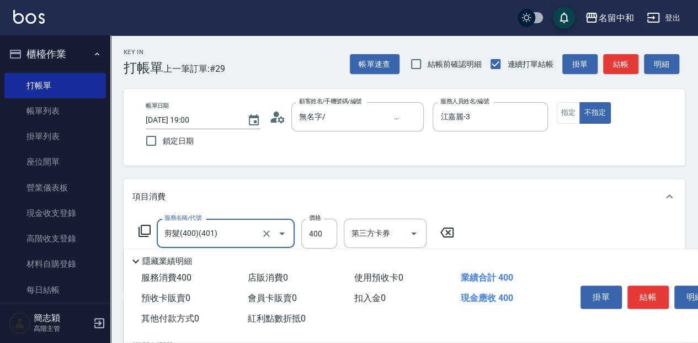
type input "剪髮(400)(401)"
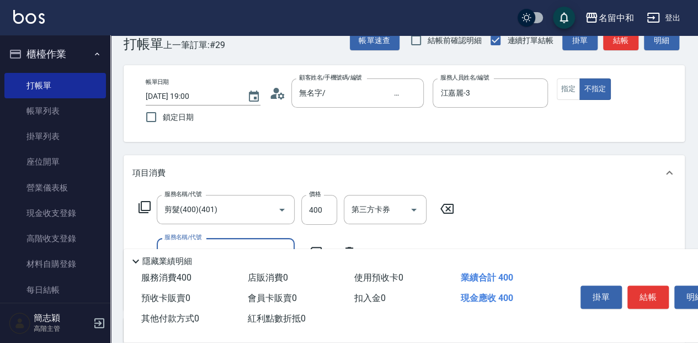
scroll to position [36, 0]
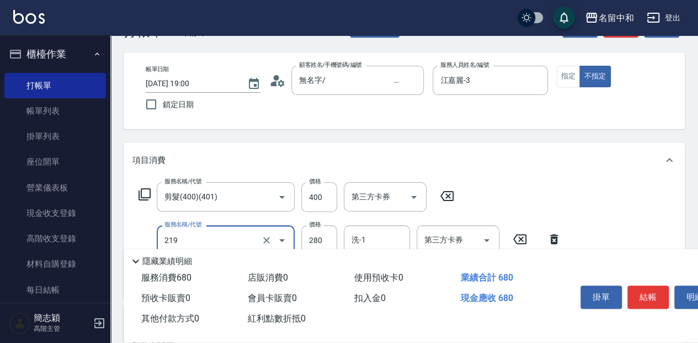
type input "洗髮280(219)"
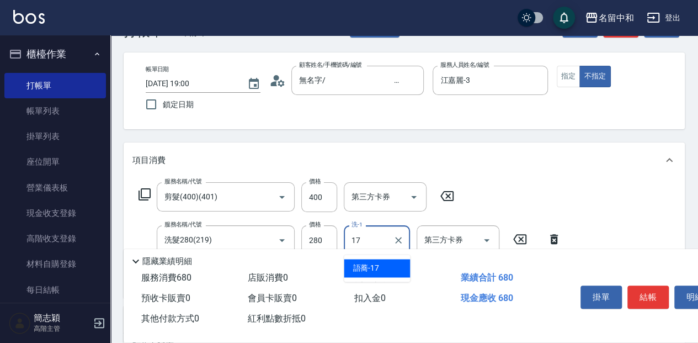
type input "語蕎-17"
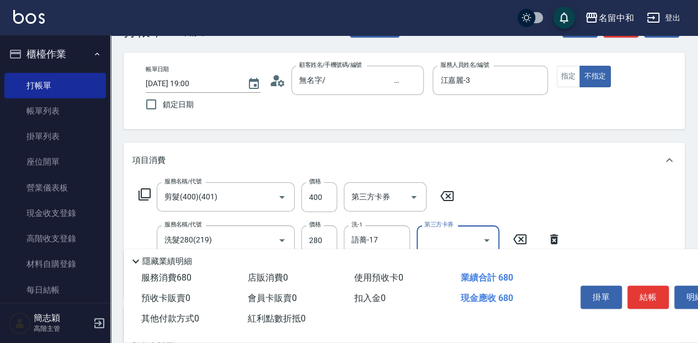
drag, startPoint x: 659, startPoint y: 293, endPoint x: 648, endPoint y: 295, distance: 11.8
click at [659, 293] on button "結帳" at bounding box center [647, 296] width 41 height 23
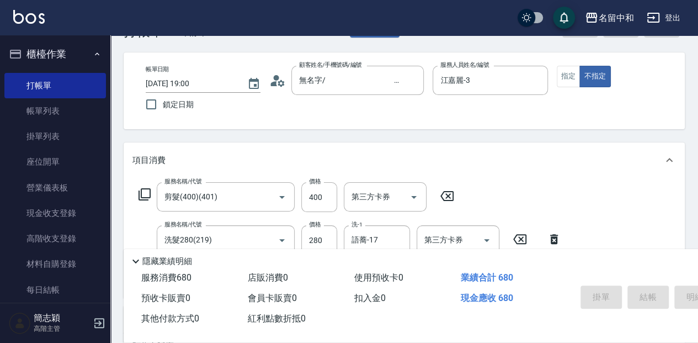
type input "2025/10/09 19:23"
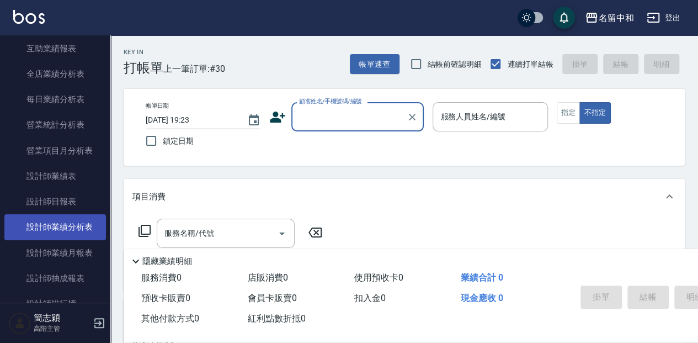
scroll to position [735, 0]
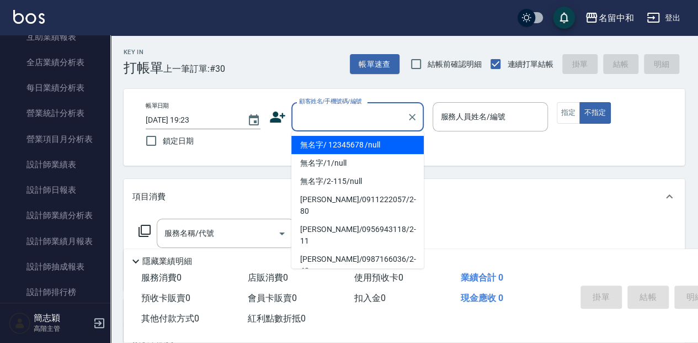
click at [356, 121] on input "顧客姓名/手機號碼/編號" at bounding box center [349, 116] width 106 height 19
click at [350, 153] on li "無名字/ 12345678 /null" at bounding box center [357, 145] width 132 height 18
type input "無名字/ 12345678 /null"
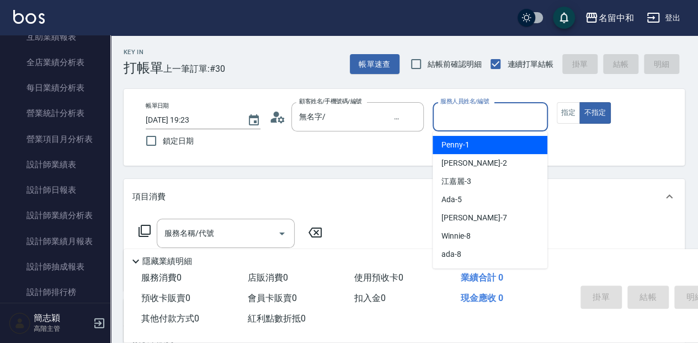
click at [440, 124] on input "服務人員姓名/編號" at bounding box center [489, 116] width 105 height 19
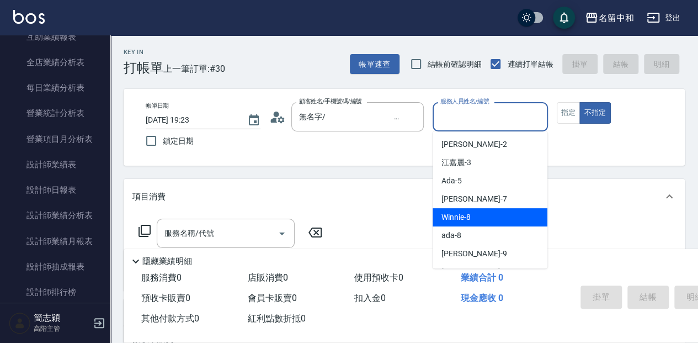
scroll to position [36, 0]
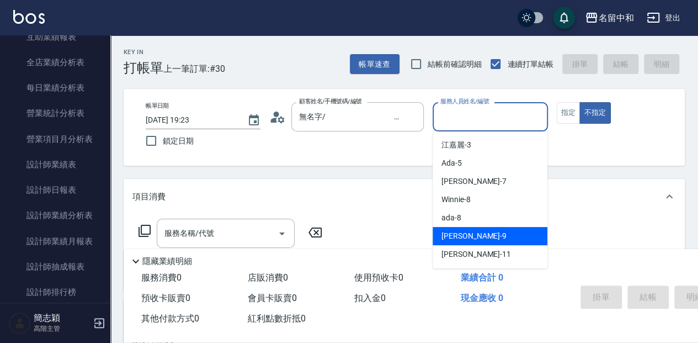
click at [475, 243] on div "Anna -9" at bounding box center [490, 236] width 115 height 18
type input "Anna-9"
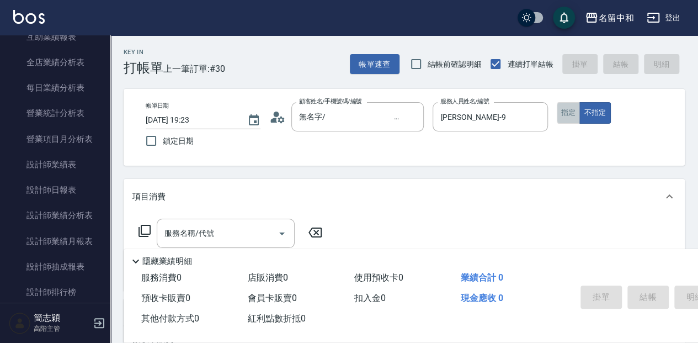
click at [570, 106] on button "指定" at bounding box center [569, 113] width 24 height 22
click at [254, 249] on div "隱藏業績明細" at bounding box center [460, 258] width 672 height 19
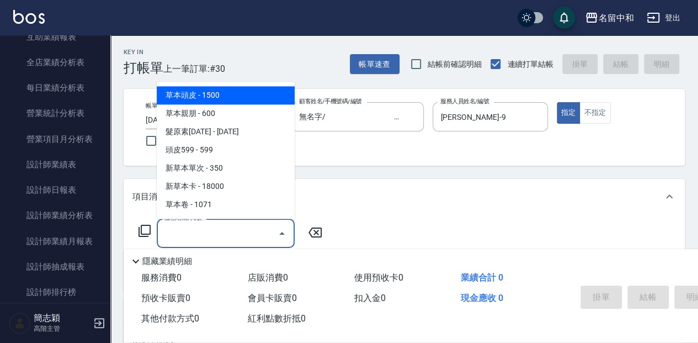
click at [256, 236] on input "服務名稱/代號" at bounding box center [217, 232] width 111 height 19
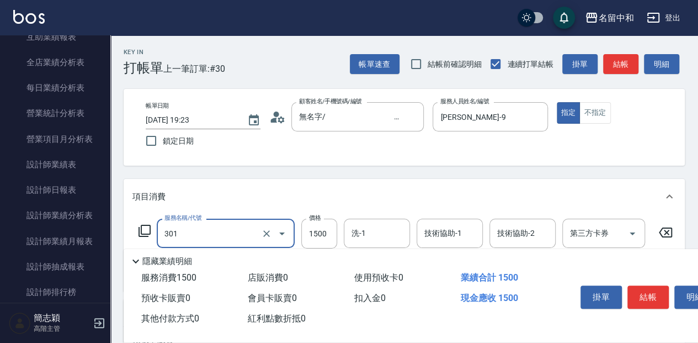
type input "燙髮(1500](301)"
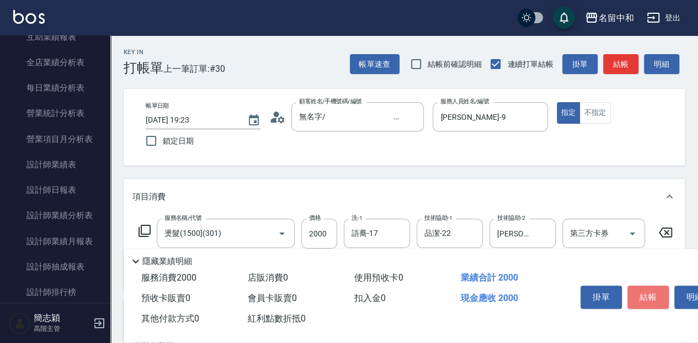
click at [657, 292] on button "結帳" at bounding box center [647, 296] width 41 height 23
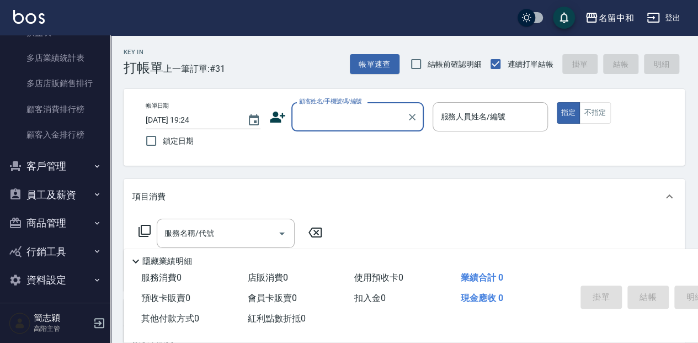
scroll to position [1484, 0]
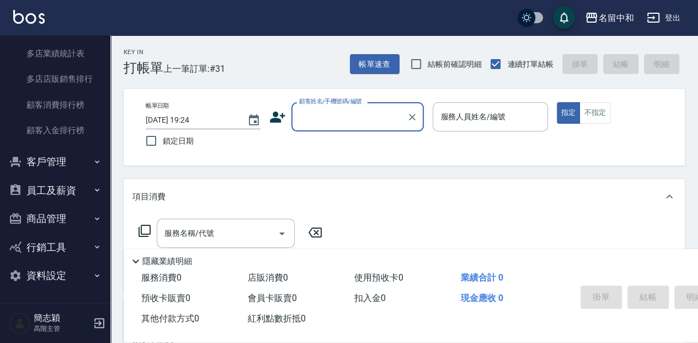
click at [79, 170] on button "客戶管理" at bounding box center [55, 161] width 102 height 29
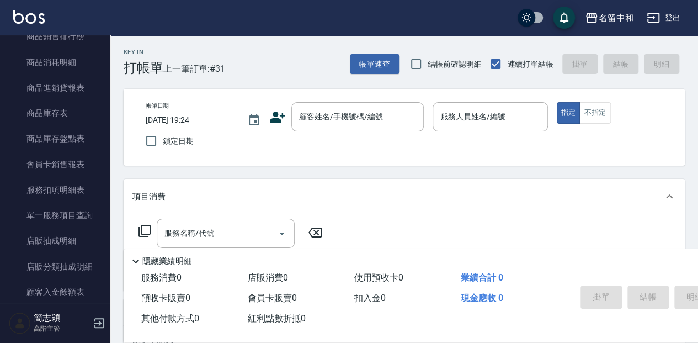
scroll to position [782, 0]
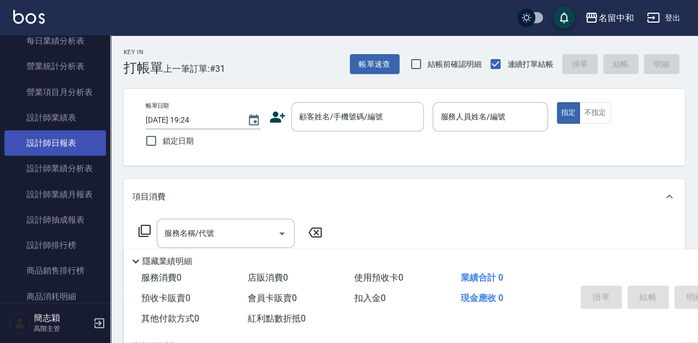
click at [74, 146] on link "設計師日報表" at bounding box center [55, 142] width 102 height 25
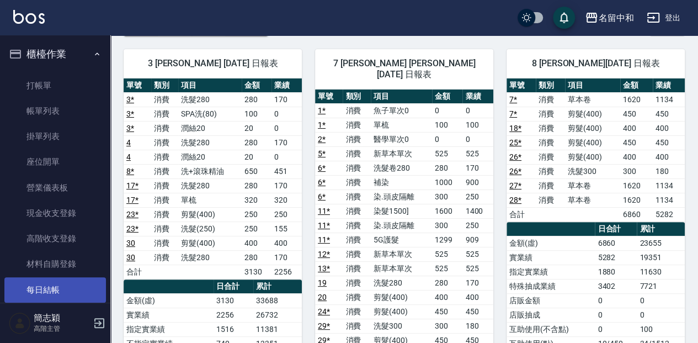
click at [63, 283] on link "每日結帳" at bounding box center [55, 289] width 102 height 25
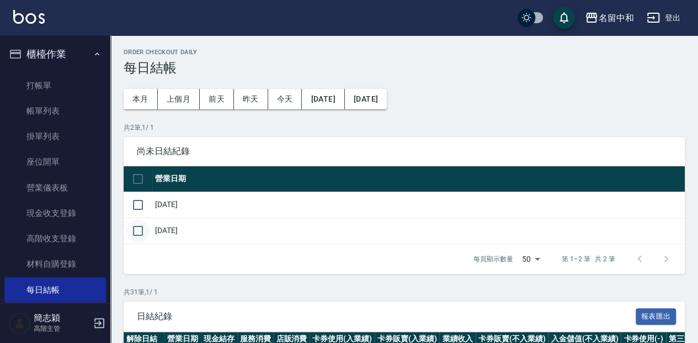
click at [139, 228] on input "checkbox" at bounding box center [137, 230] width 23 height 23
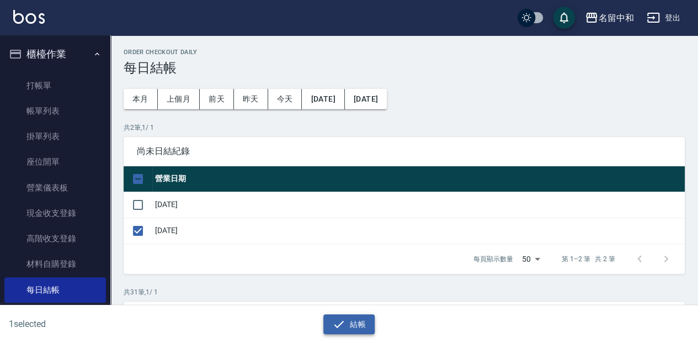
click at [365, 332] on button "結帳" at bounding box center [348, 324] width 51 height 20
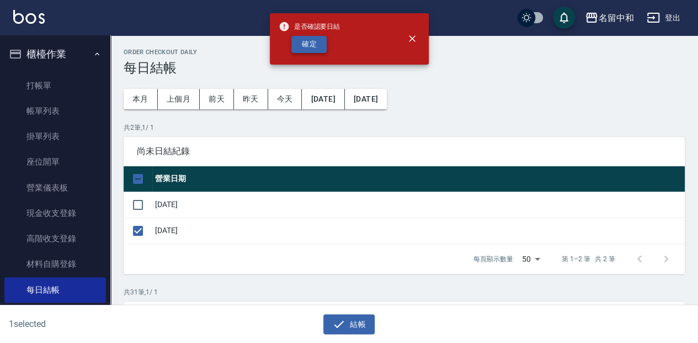
click at [311, 47] on button "確定" at bounding box center [308, 44] width 35 height 17
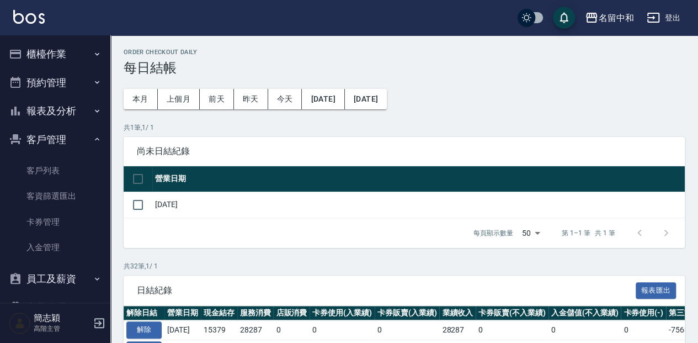
drag, startPoint x: 79, startPoint y: 112, endPoint x: 78, endPoint y: 137, distance: 24.9
click at [79, 112] on button "報表及分析" at bounding box center [55, 111] width 102 height 29
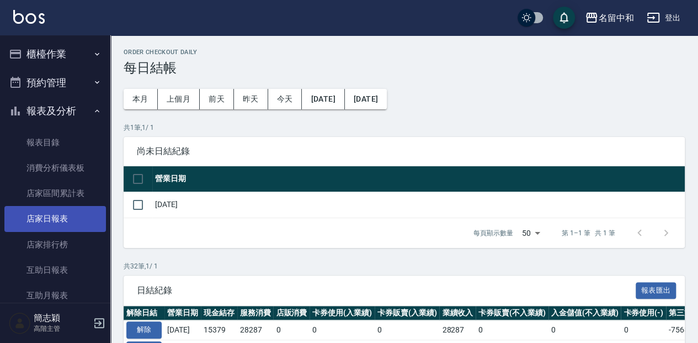
click at [63, 215] on link "店家日報表" at bounding box center [55, 218] width 102 height 25
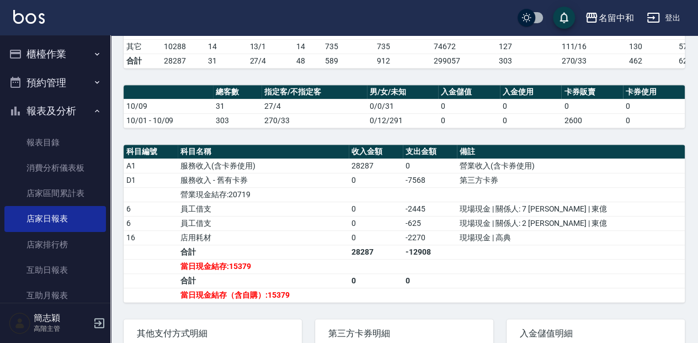
scroll to position [257, 0]
